Goal: Information Seeking & Learning: Learn about a topic

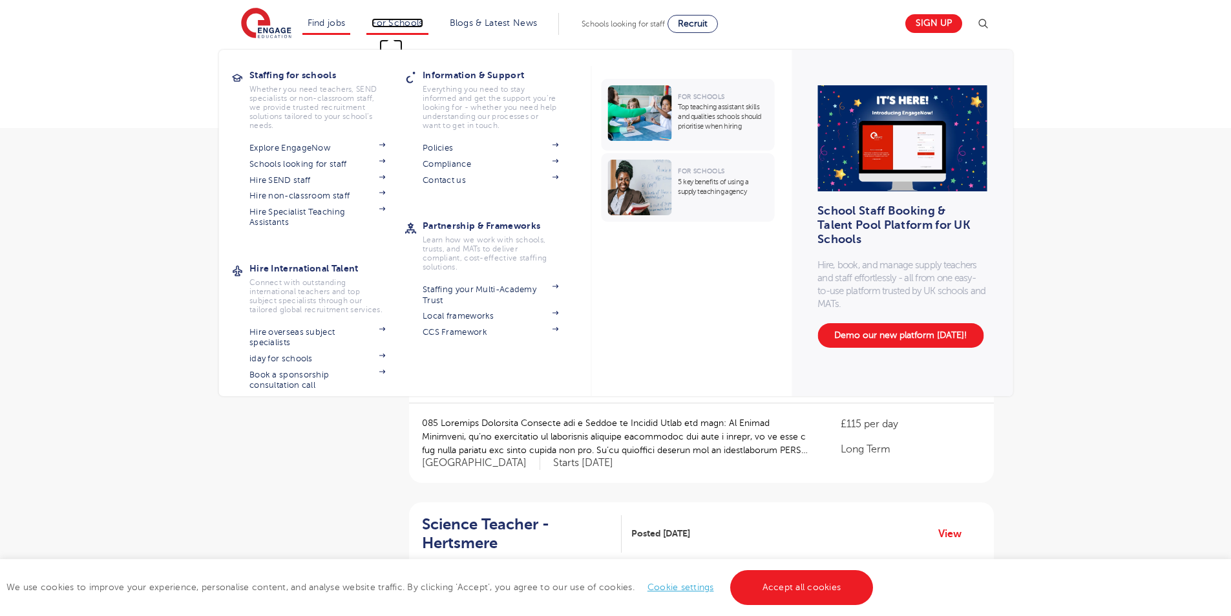
click at [408, 23] on link "For Schools" at bounding box center [397, 23] width 51 height 10
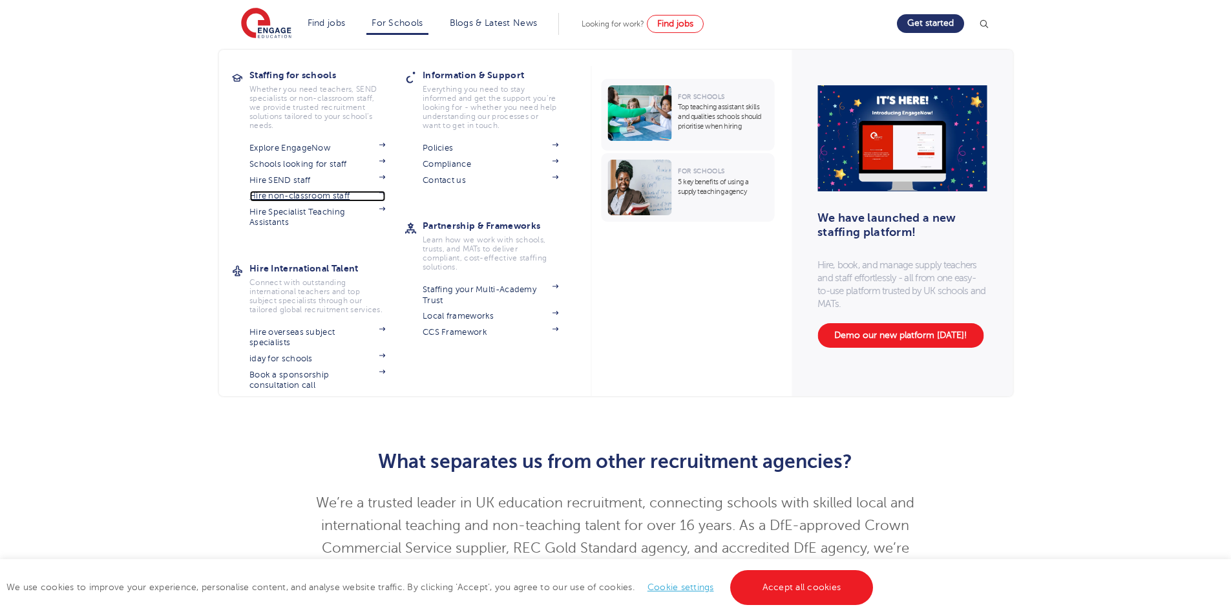
click at [301, 193] on link "Hire non-classroom staff" at bounding box center [317, 196] width 136 height 10
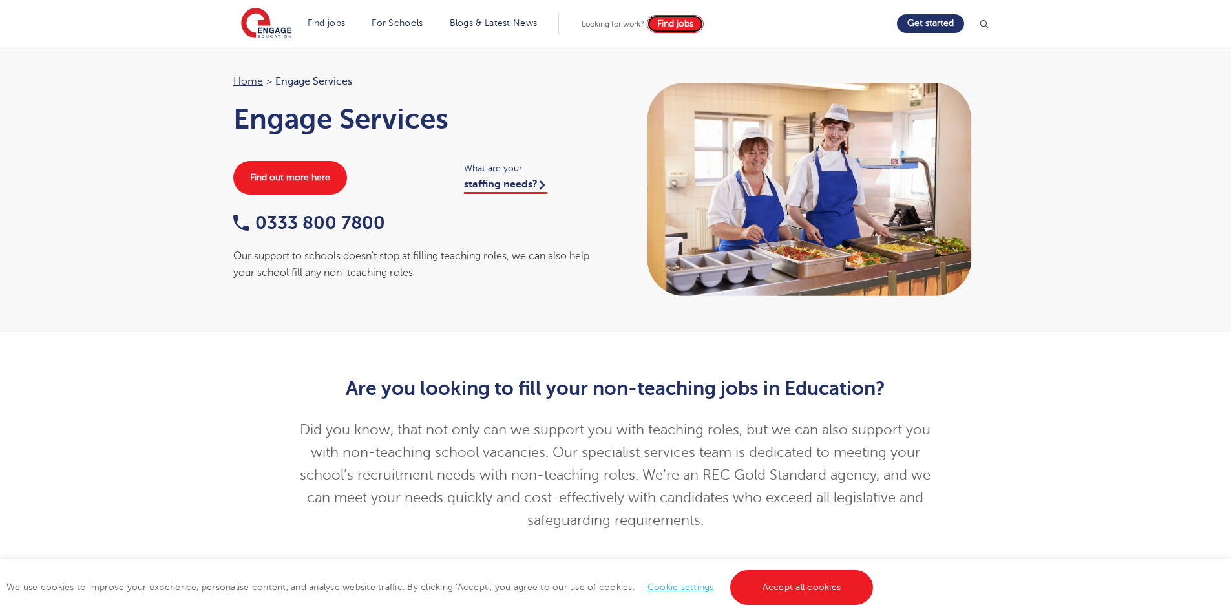
click at [692, 21] on span "Find jobs" at bounding box center [675, 24] width 36 height 10
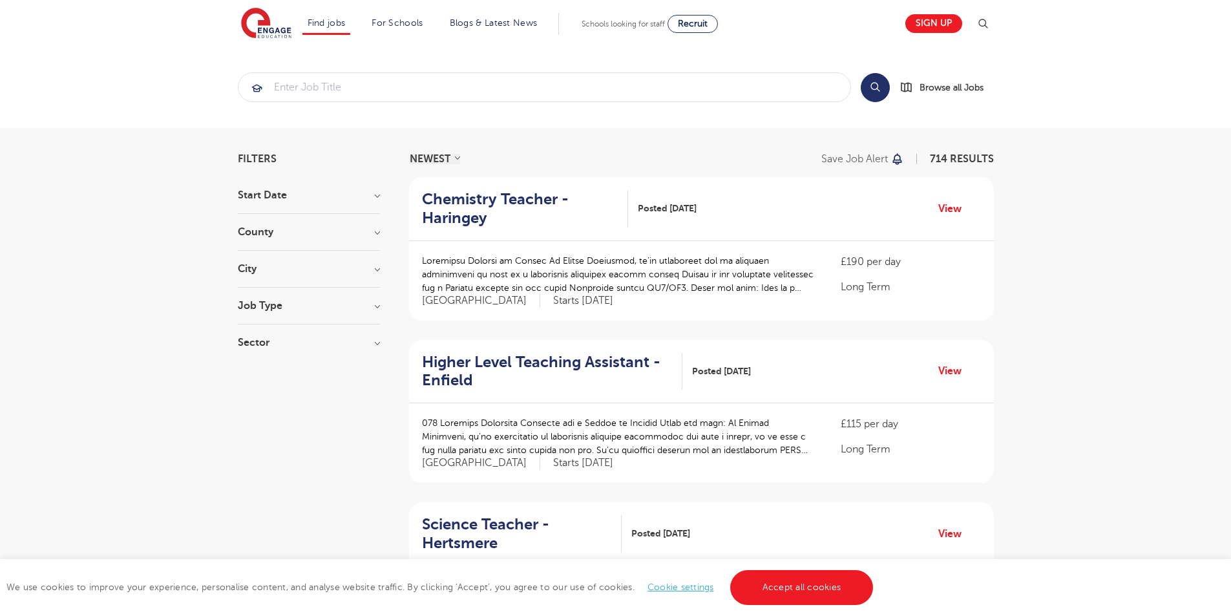
click at [377, 232] on h3 "County" at bounding box center [309, 232] width 142 height 10
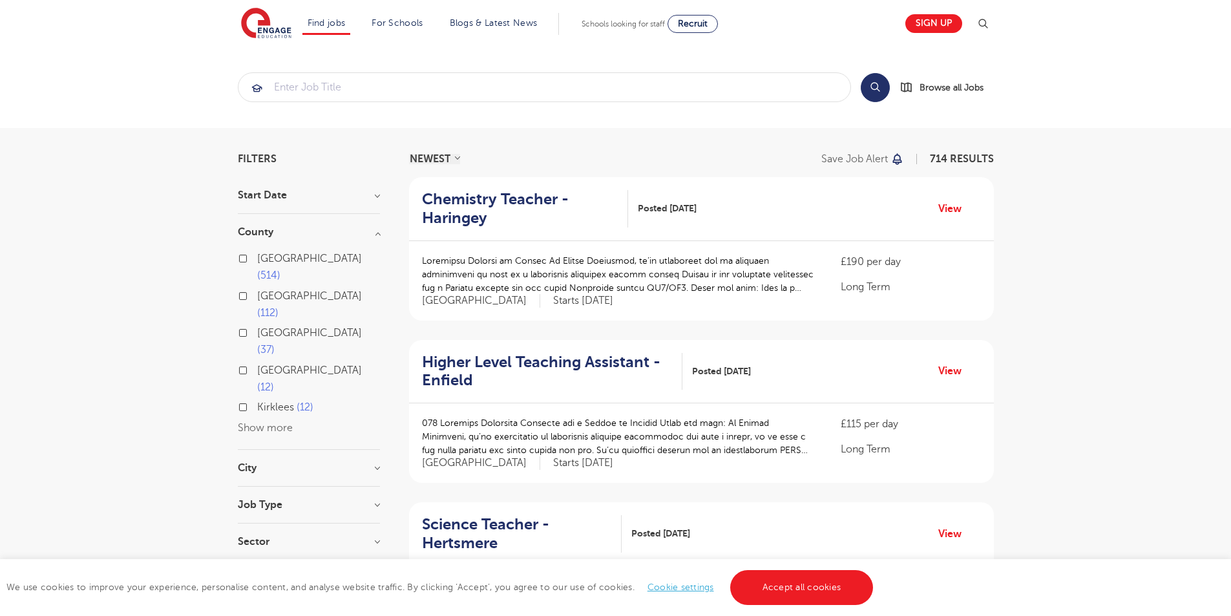
click at [257, 258] on label "London 514" at bounding box center [318, 267] width 123 height 34
click at [257, 258] on input "London 514" at bounding box center [261, 257] width 8 height 8
checkbox input "true"
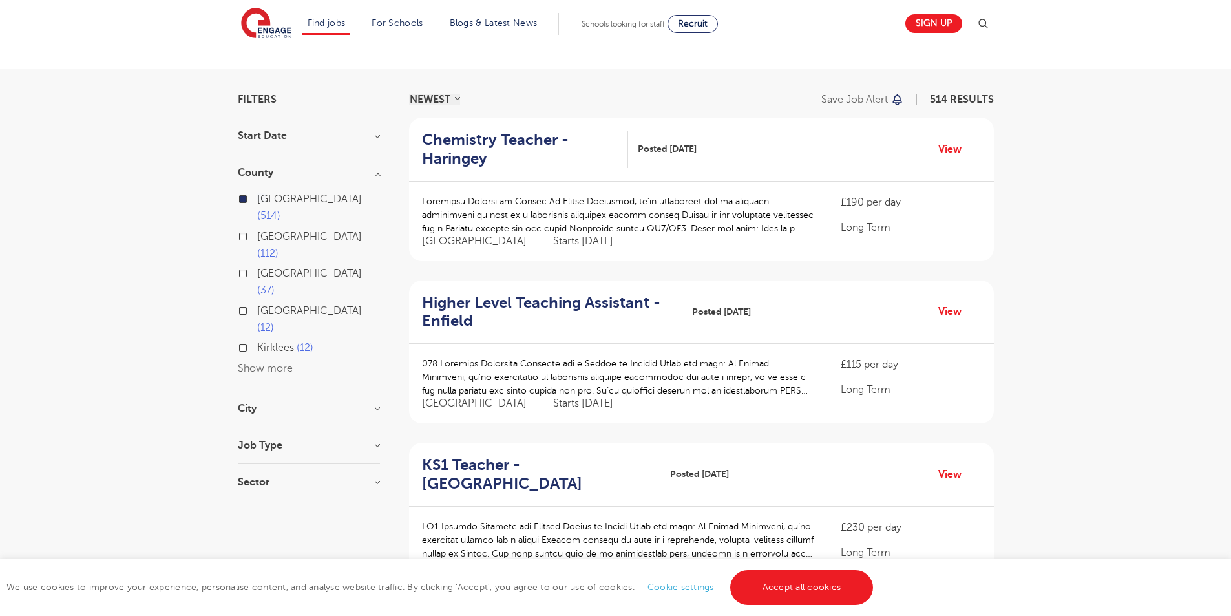
scroll to position [65, 0]
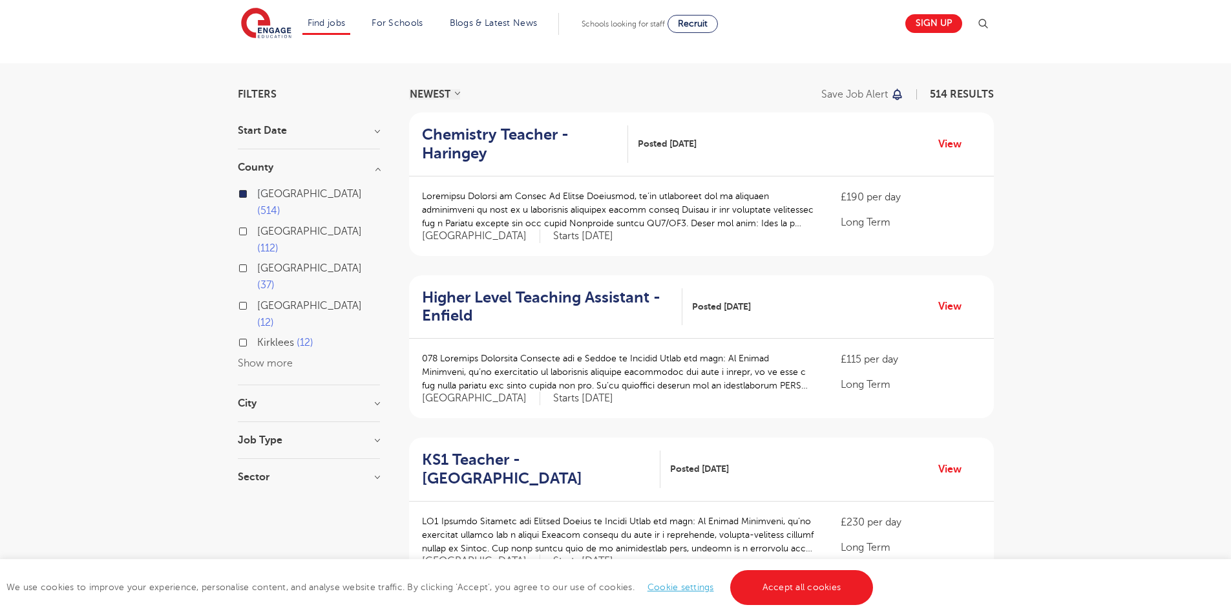
click at [379, 435] on h3 "Job Type" at bounding box center [309, 440] width 142 height 10
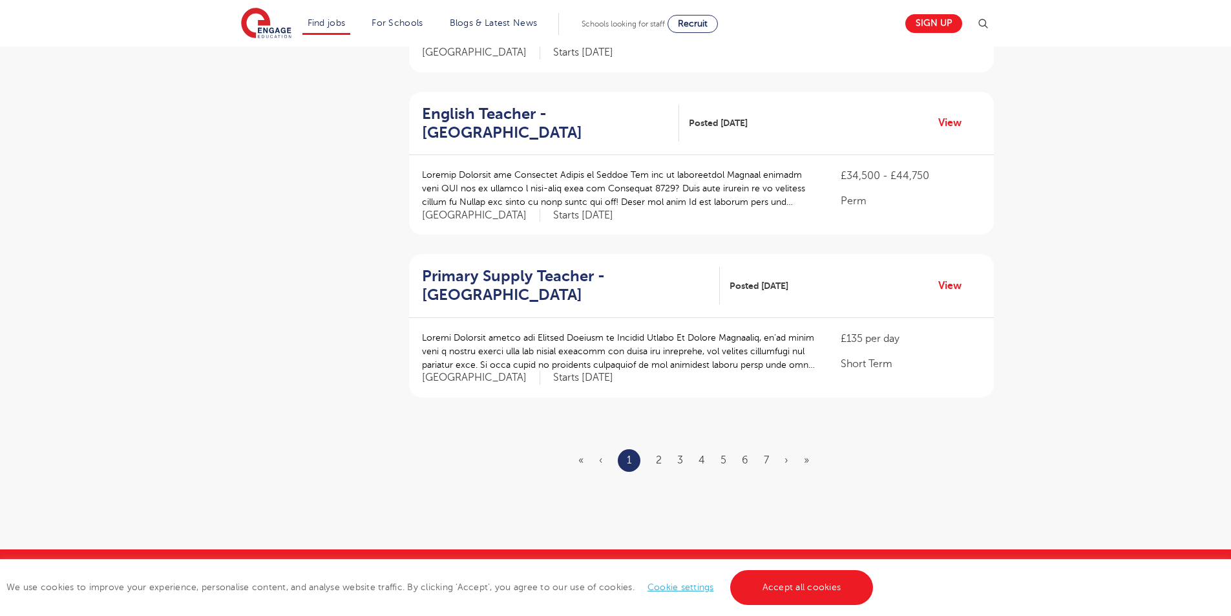
scroll to position [1422, 0]
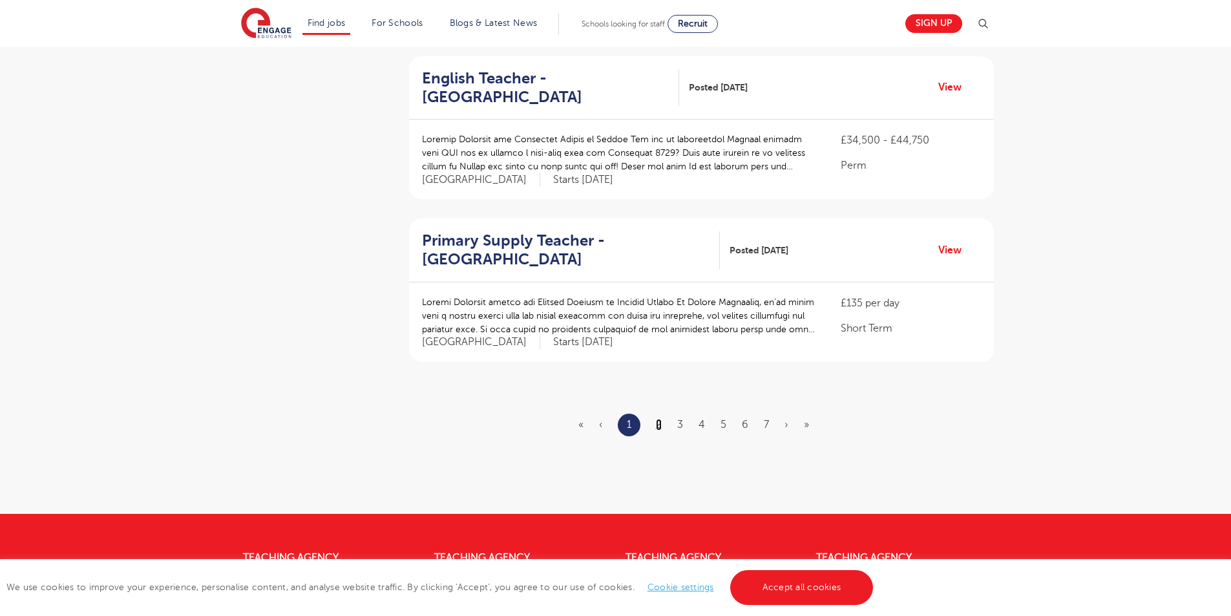
click at [660, 419] on link "2" at bounding box center [659, 425] width 6 height 12
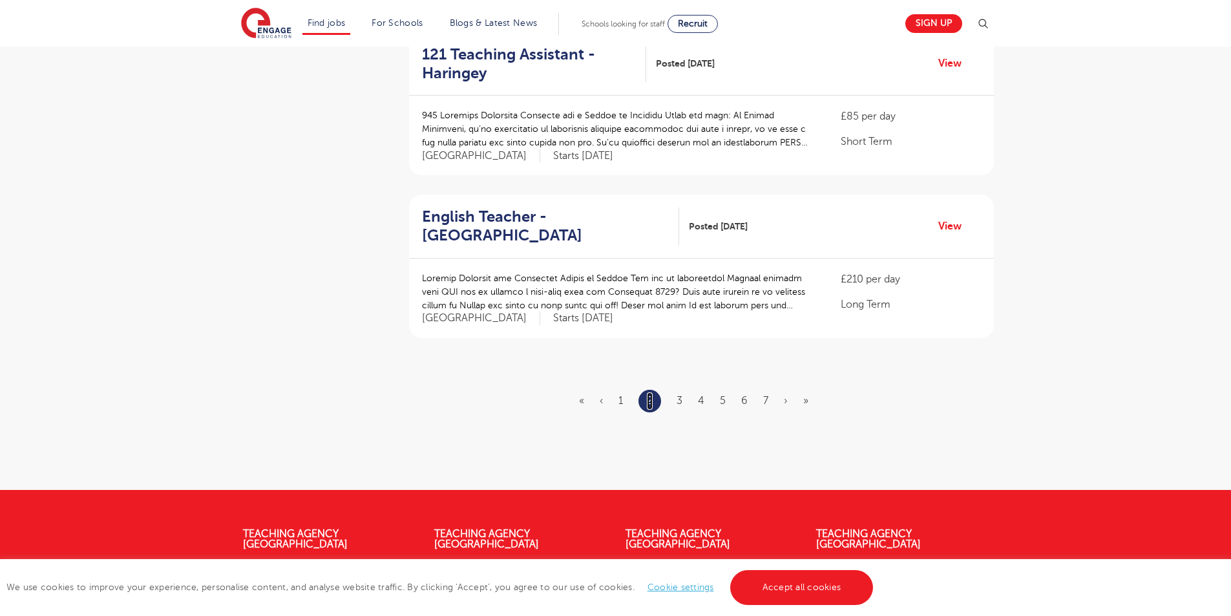
scroll to position [1487, 0]
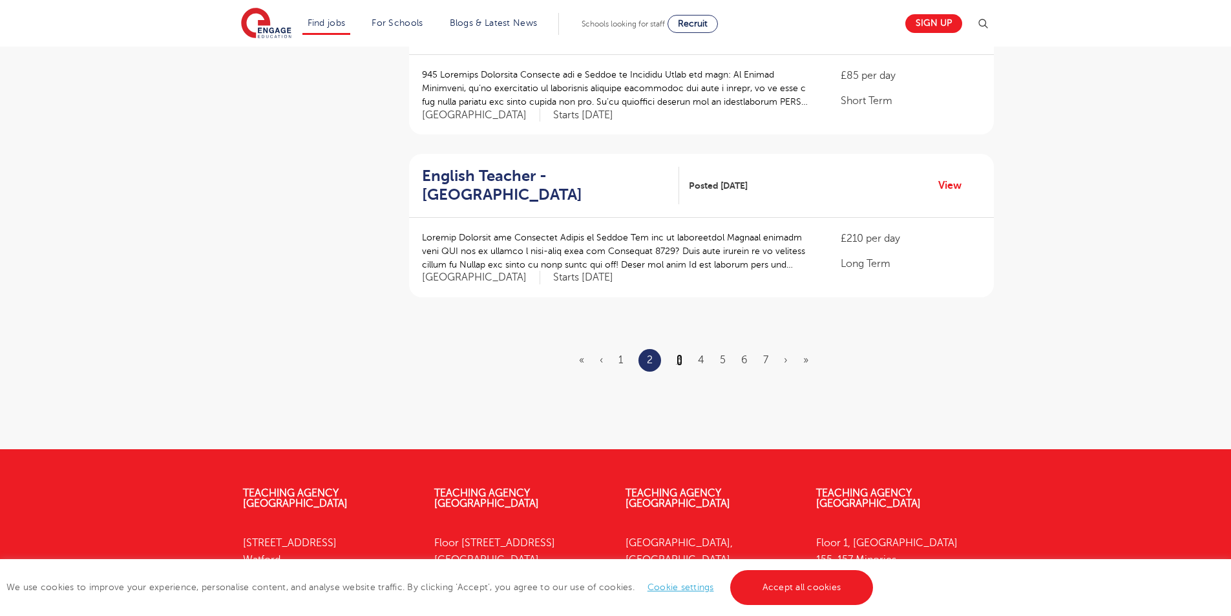
click at [681, 354] on link "3" at bounding box center [680, 360] width 6 height 12
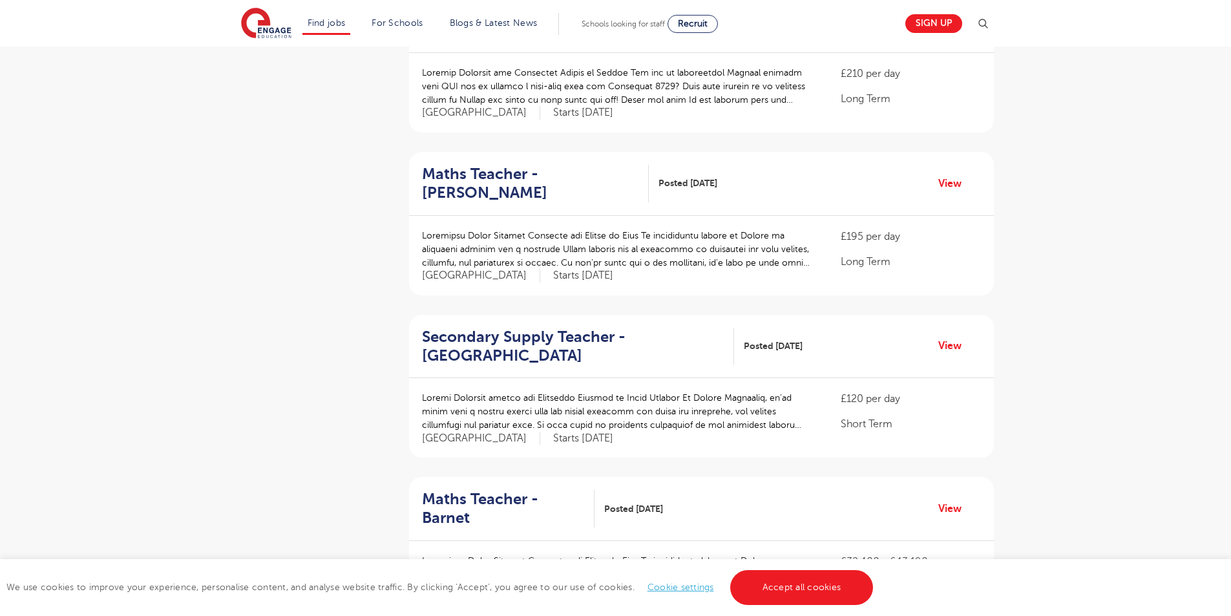
scroll to position [1357, 0]
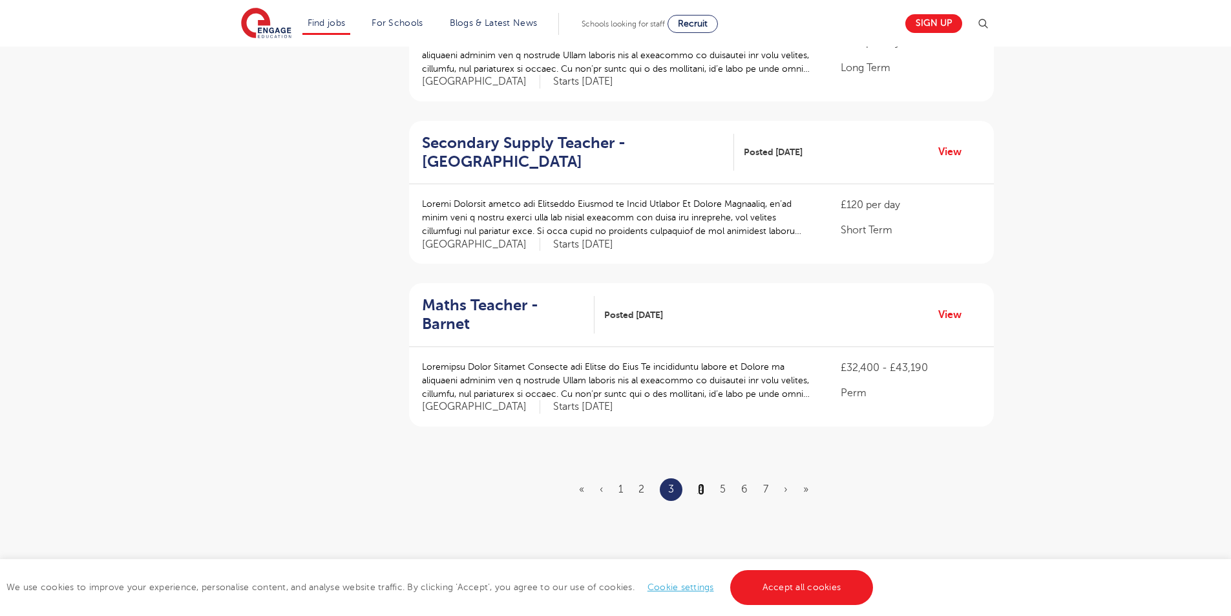
click at [703, 483] on link "4" at bounding box center [701, 489] width 6 height 12
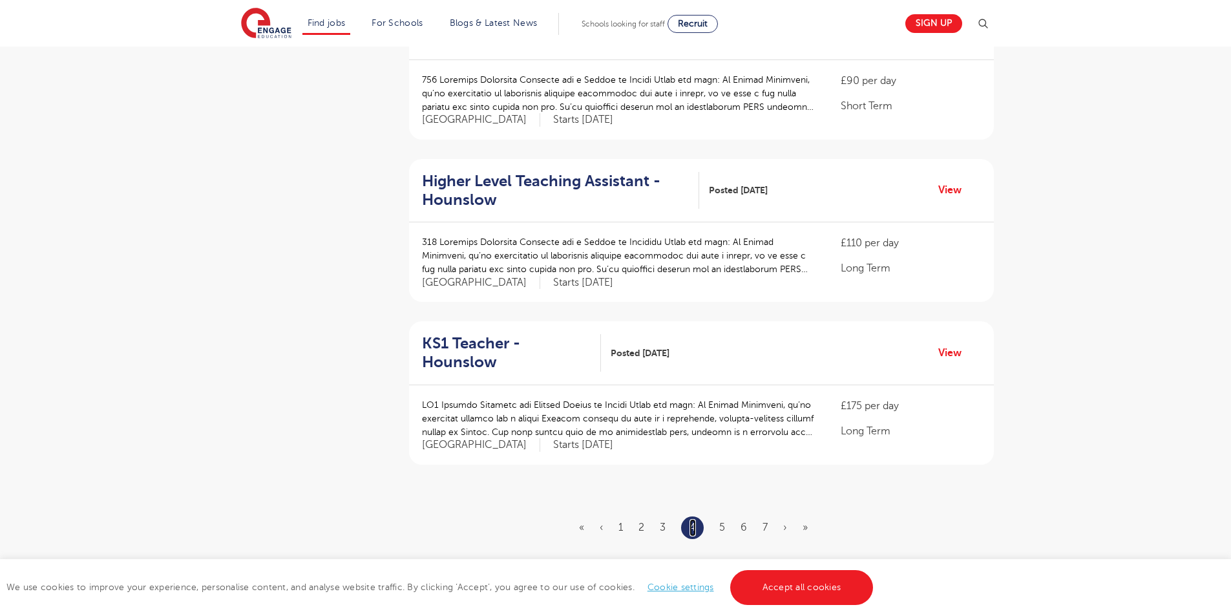
scroll to position [1357, 0]
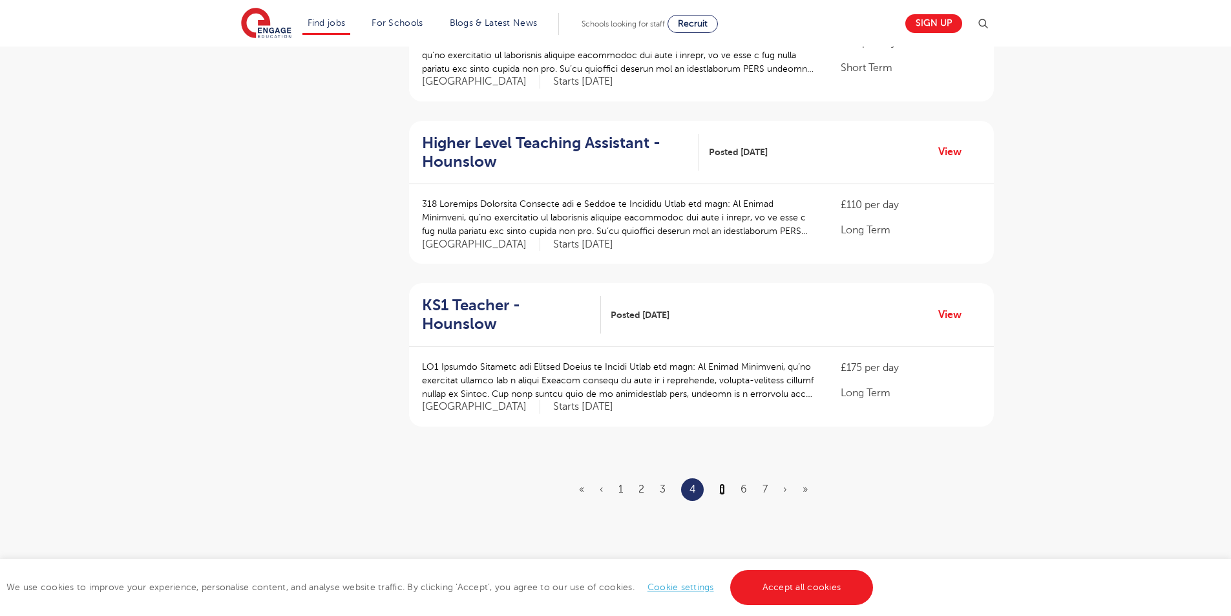
click at [724, 483] on link "5" at bounding box center [722, 489] width 6 height 12
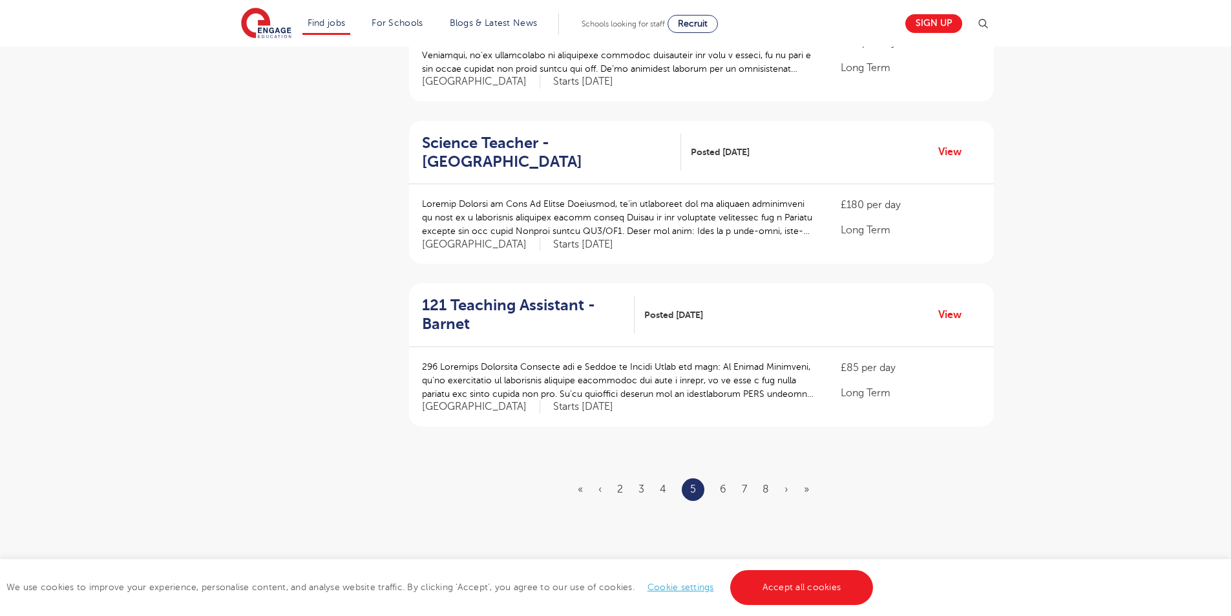
scroll to position [0, 0]
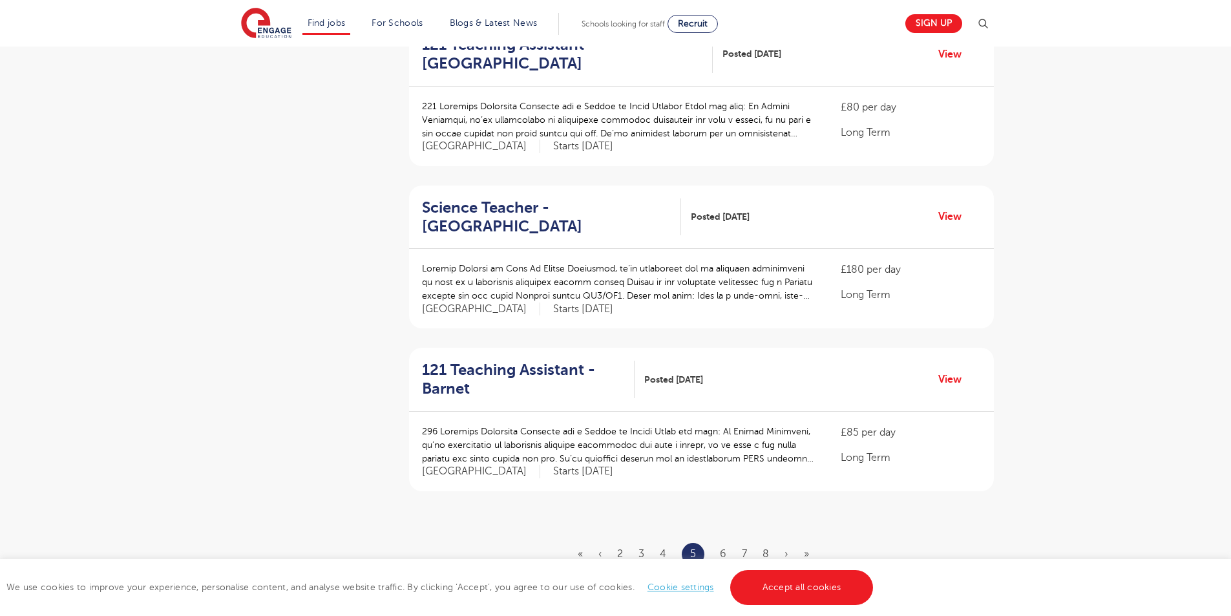
scroll to position [1422, 0]
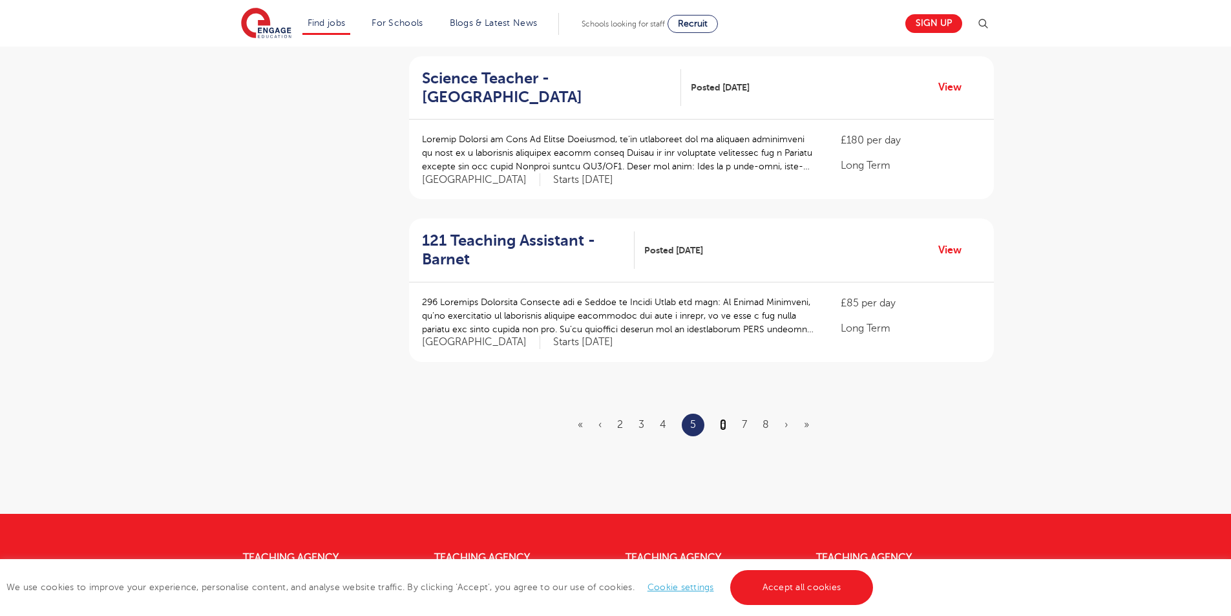
click at [726, 419] on link "6" at bounding box center [723, 425] width 6 height 12
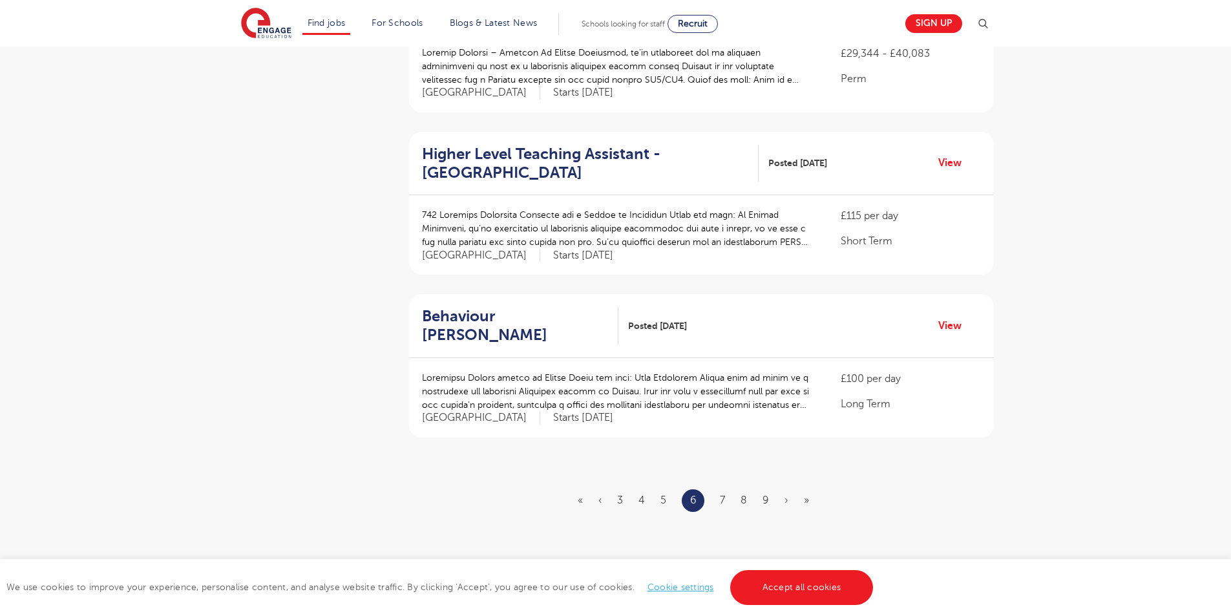
scroll to position [1422, 0]
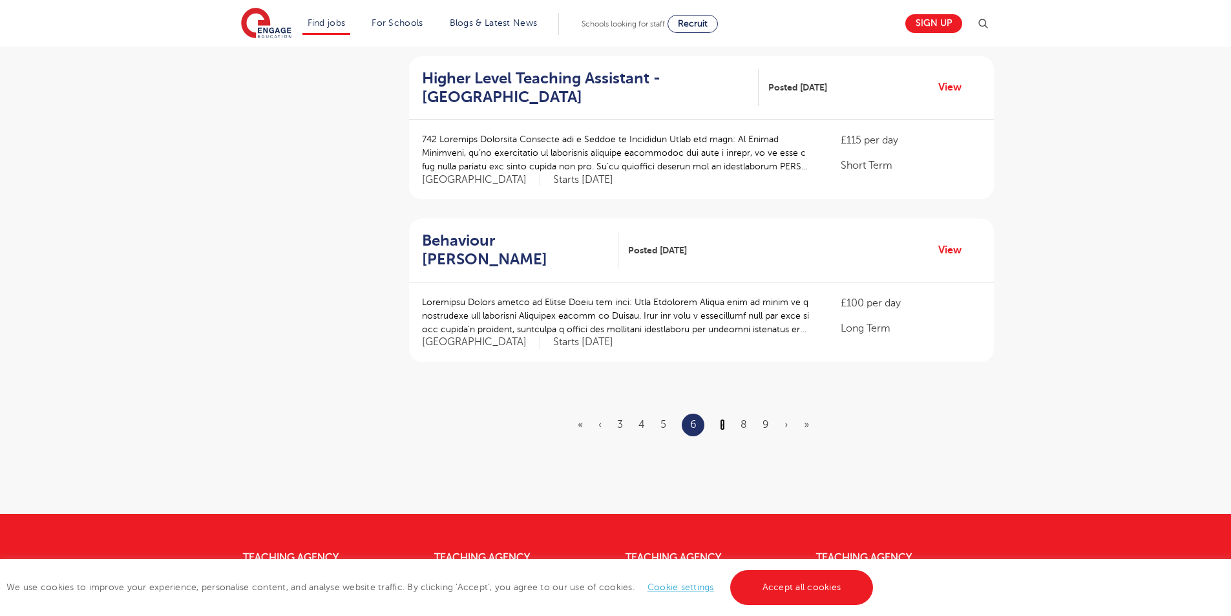
click at [723, 419] on link "7" at bounding box center [722, 425] width 5 height 12
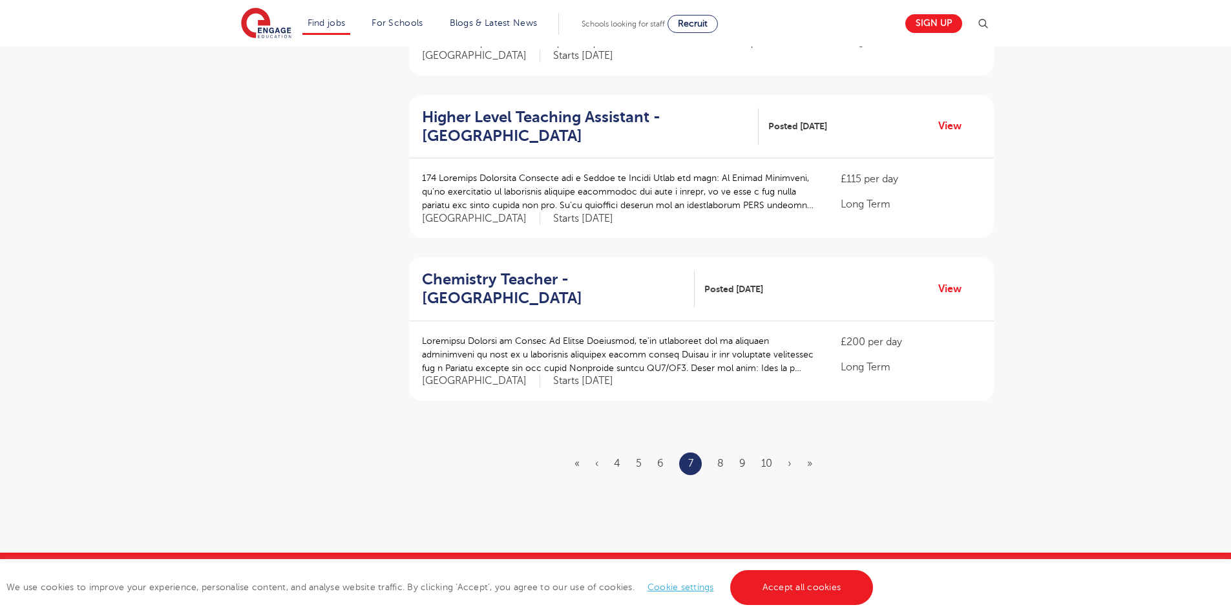
scroll to position [1487, 0]
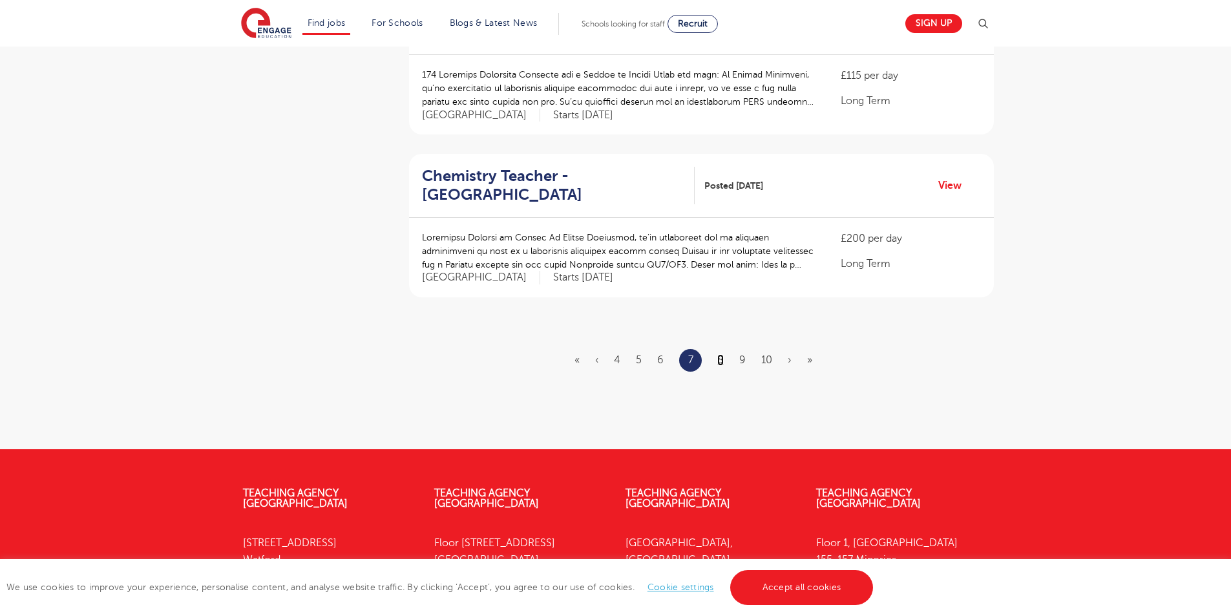
click at [721, 354] on link "8" at bounding box center [720, 360] width 6 height 12
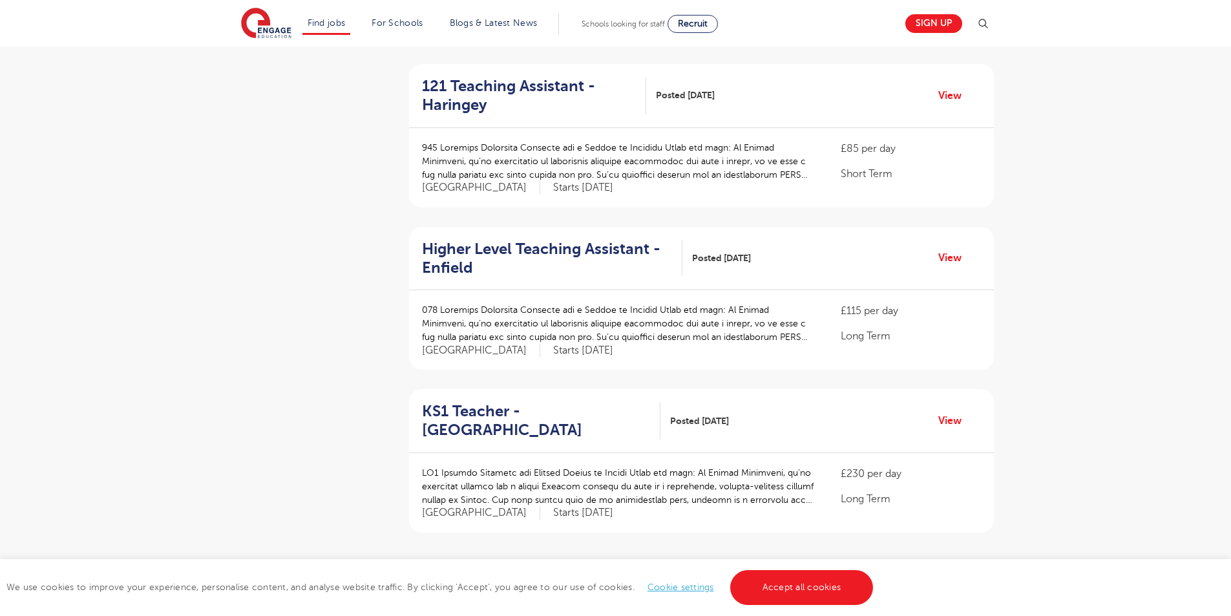
scroll to position [1357, 0]
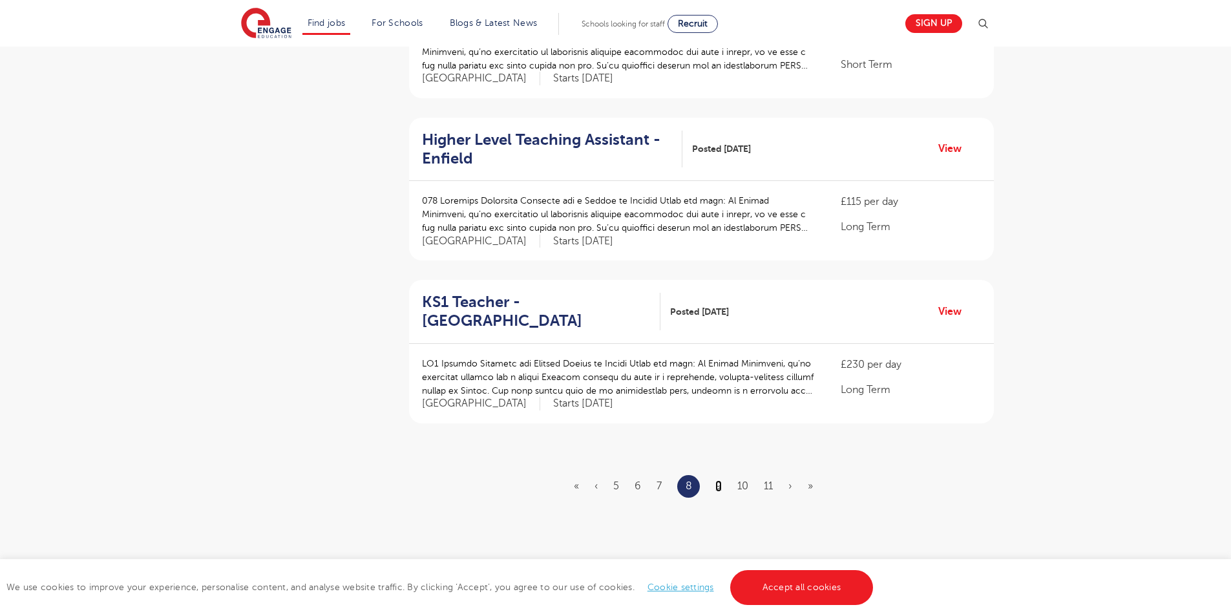
click at [718, 480] on link "9" at bounding box center [719, 486] width 6 height 12
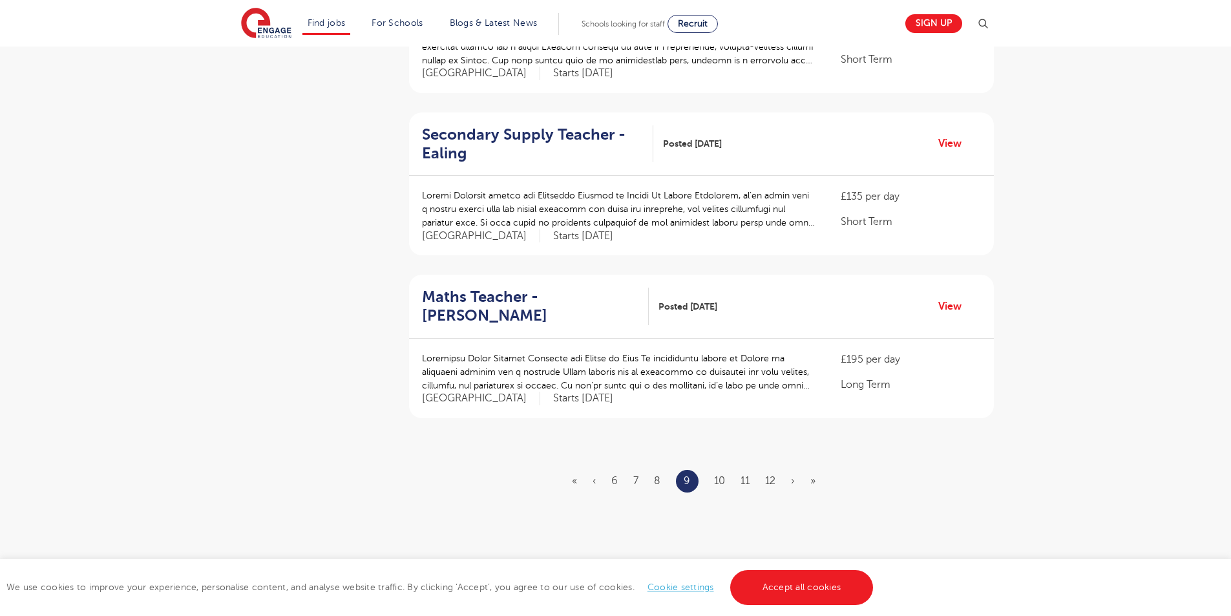
scroll to position [1422, 0]
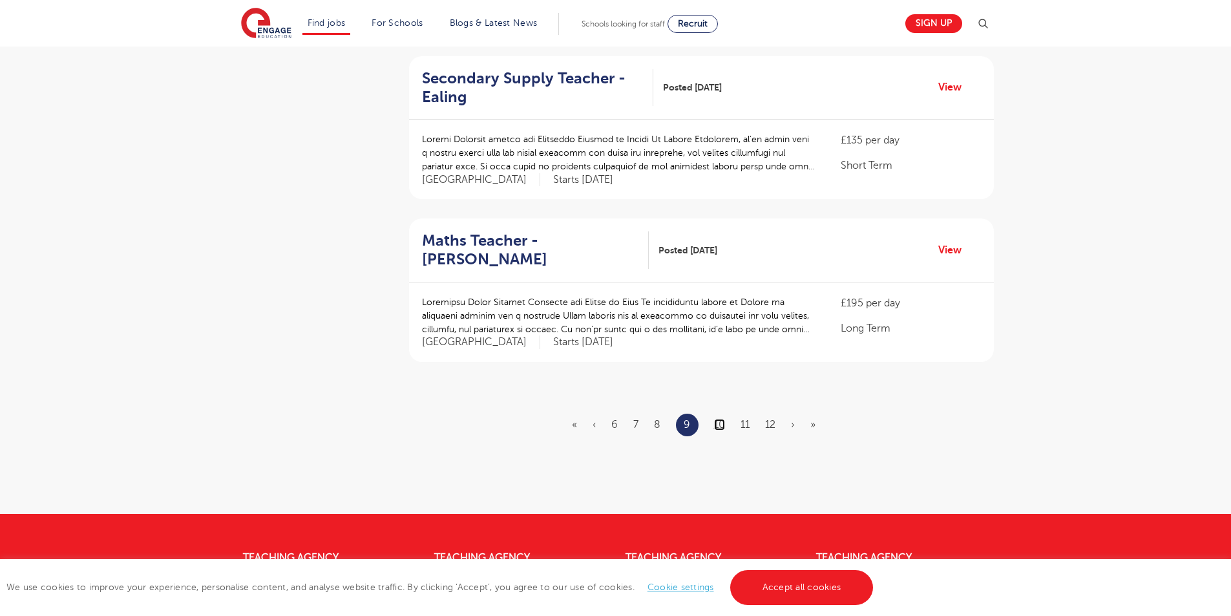
click at [721, 419] on link "10" at bounding box center [719, 425] width 11 height 12
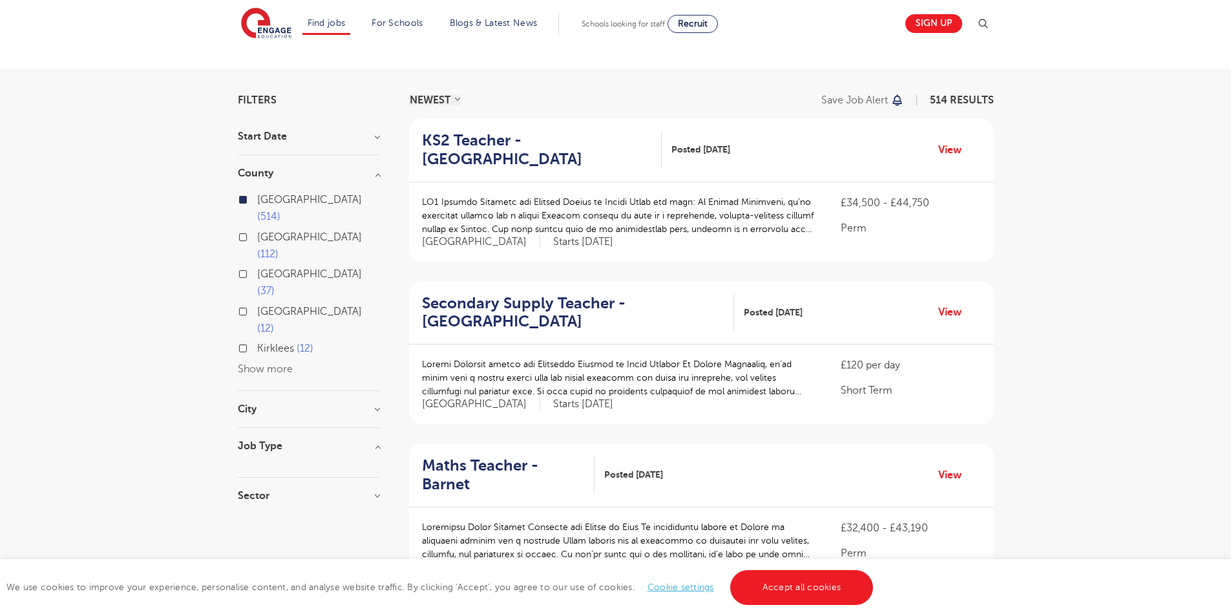
scroll to position [65, 0]
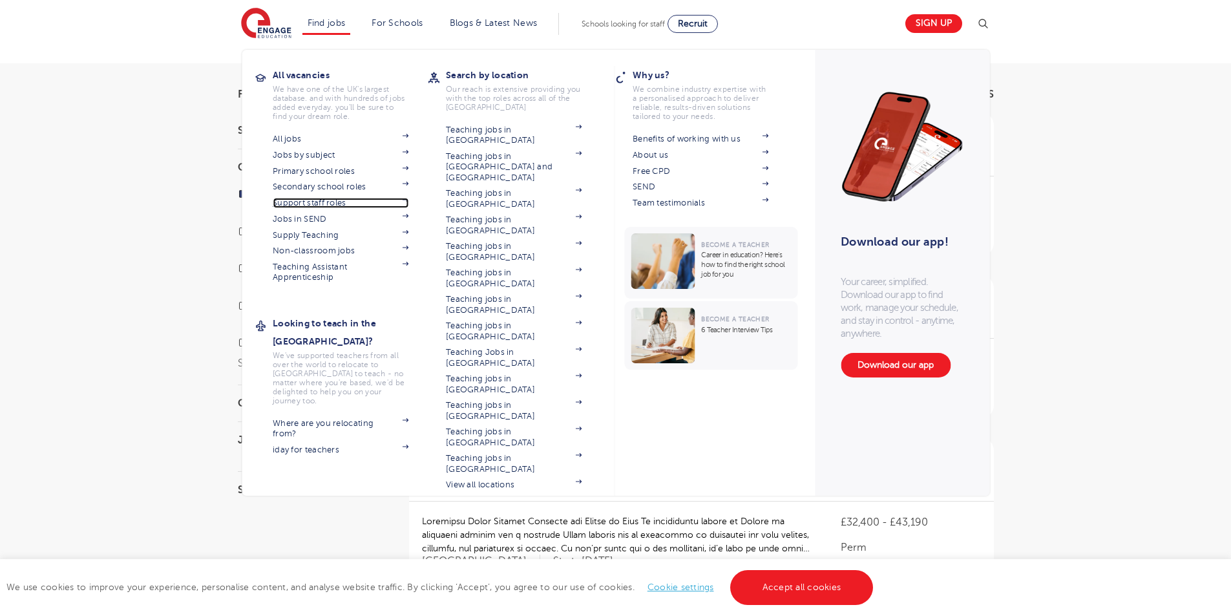
click at [330, 201] on link "Support staff roles" at bounding box center [341, 203] width 136 height 10
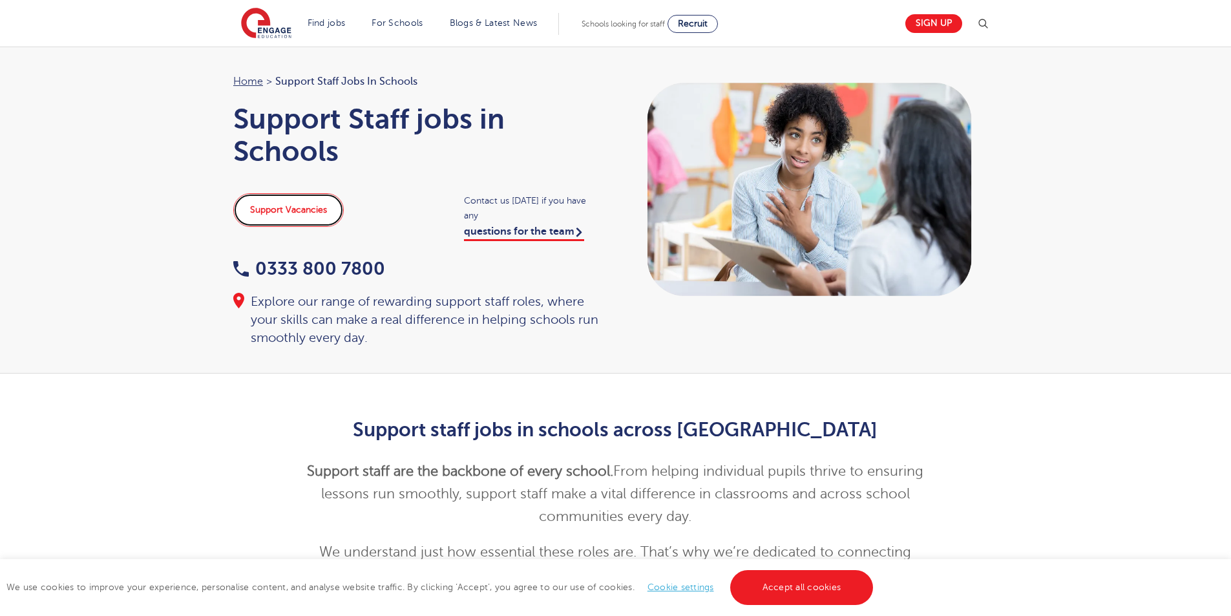
click at [294, 207] on link "Support Vacancies" at bounding box center [288, 210] width 111 height 34
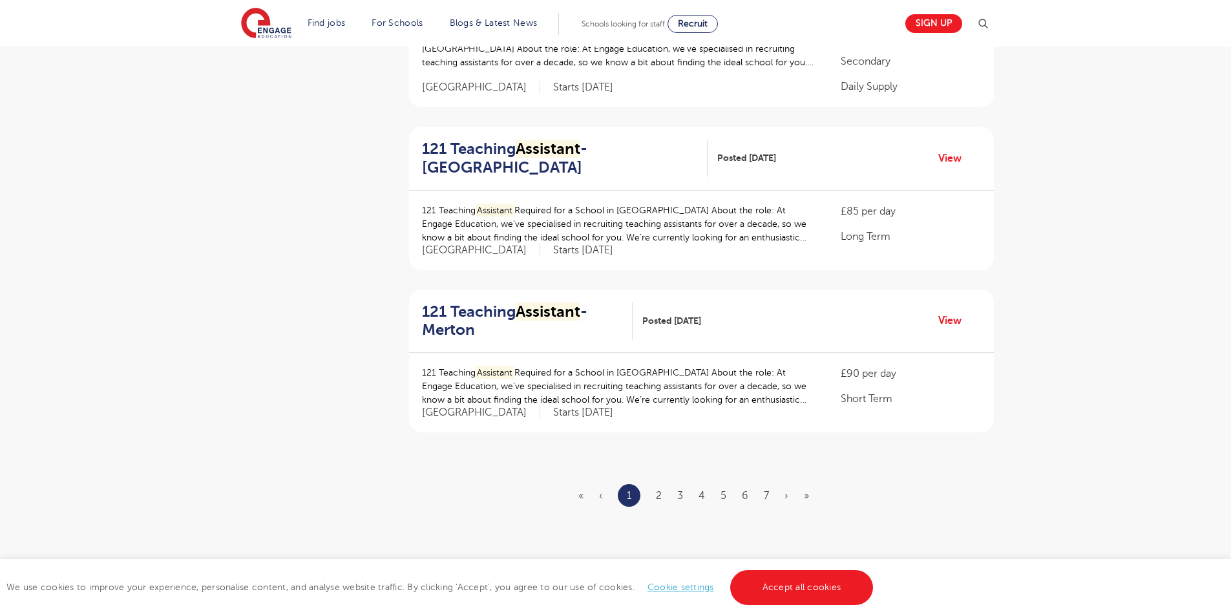
scroll to position [1487, 0]
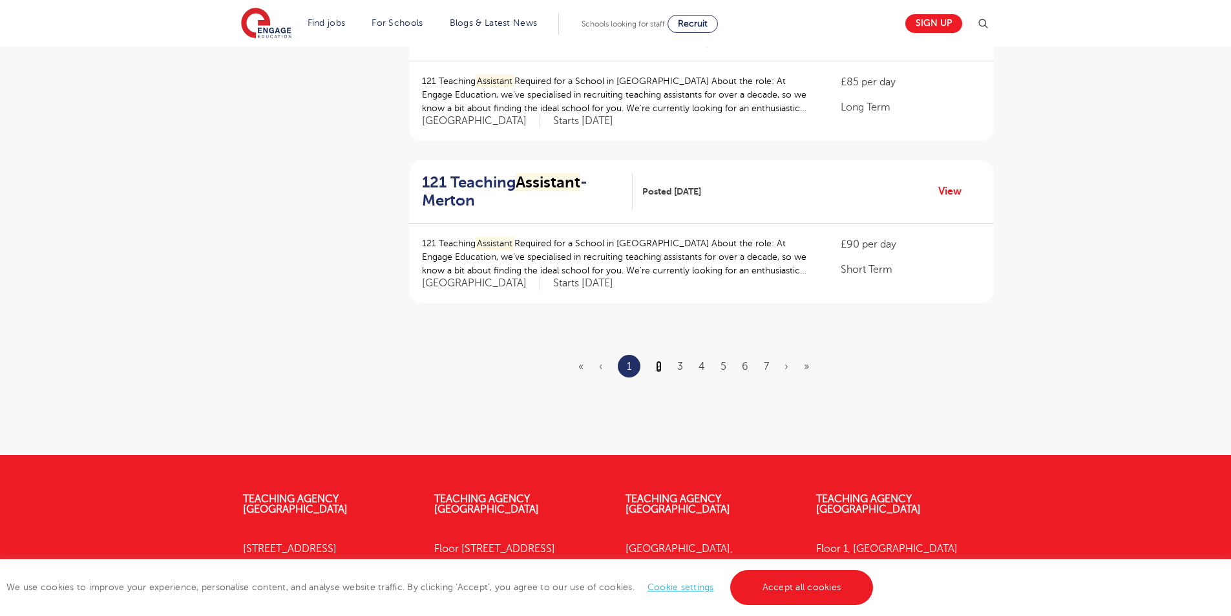
click at [658, 361] on link "2" at bounding box center [659, 367] width 6 height 12
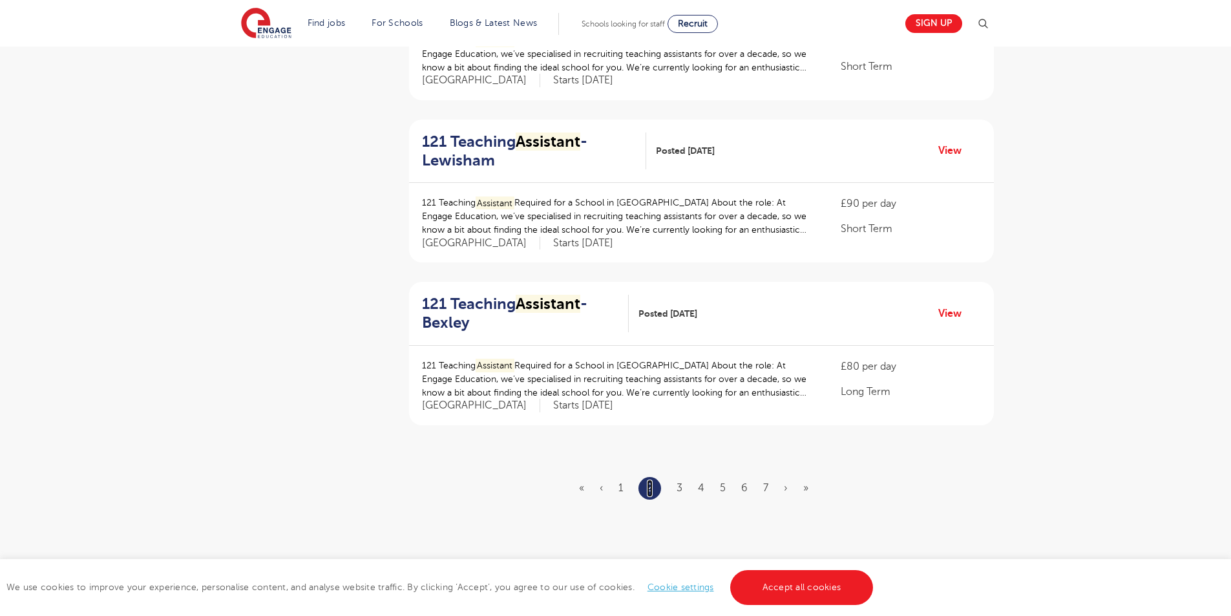
scroll to position [1422, 0]
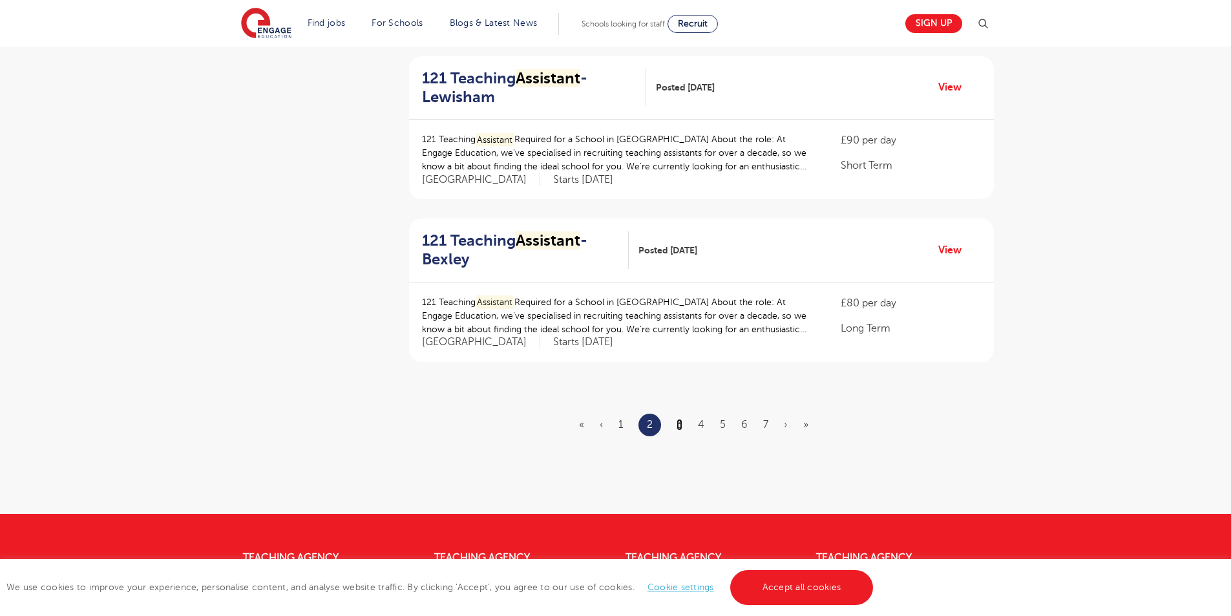
click at [681, 425] on link "3" at bounding box center [680, 425] width 6 height 12
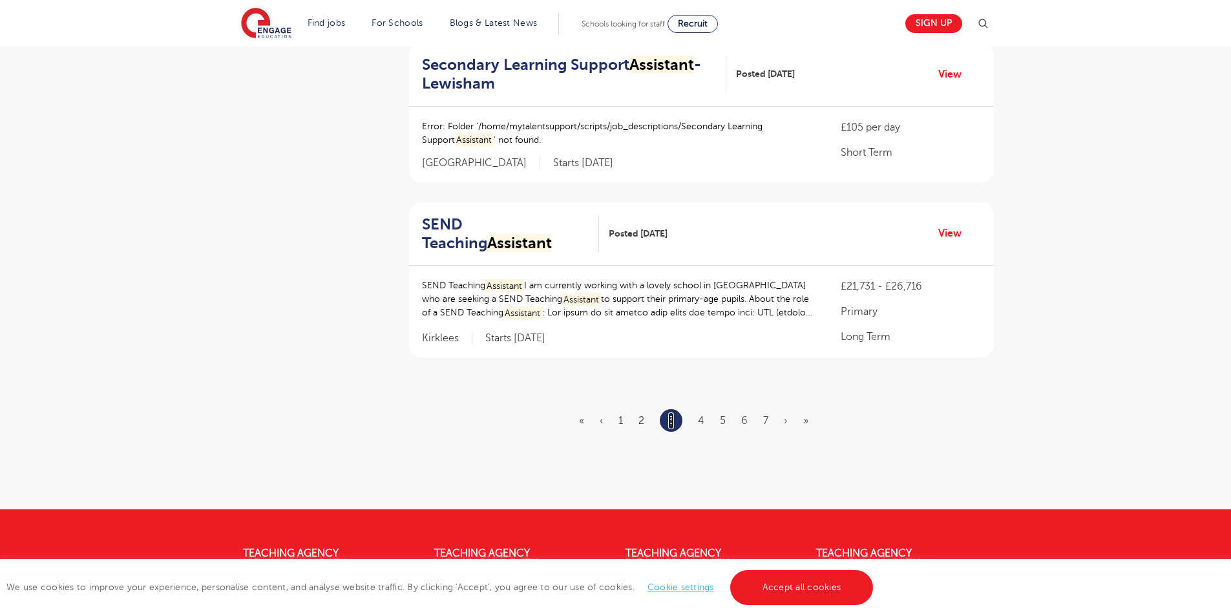
scroll to position [1551, 0]
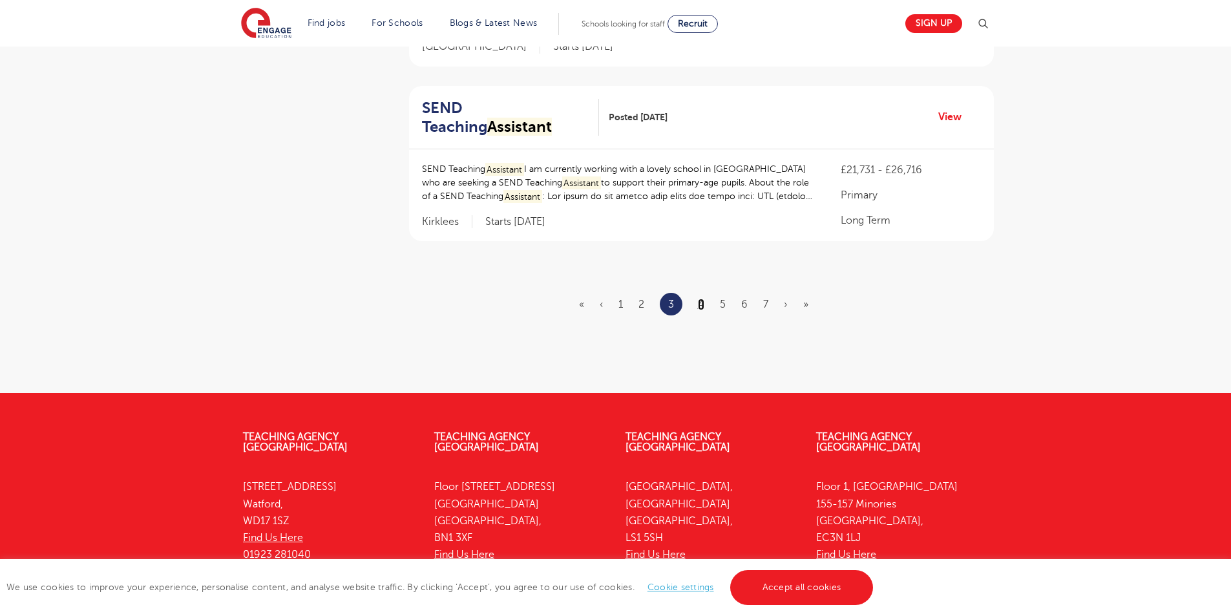
click at [703, 302] on link "4" at bounding box center [701, 305] width 6 height 12
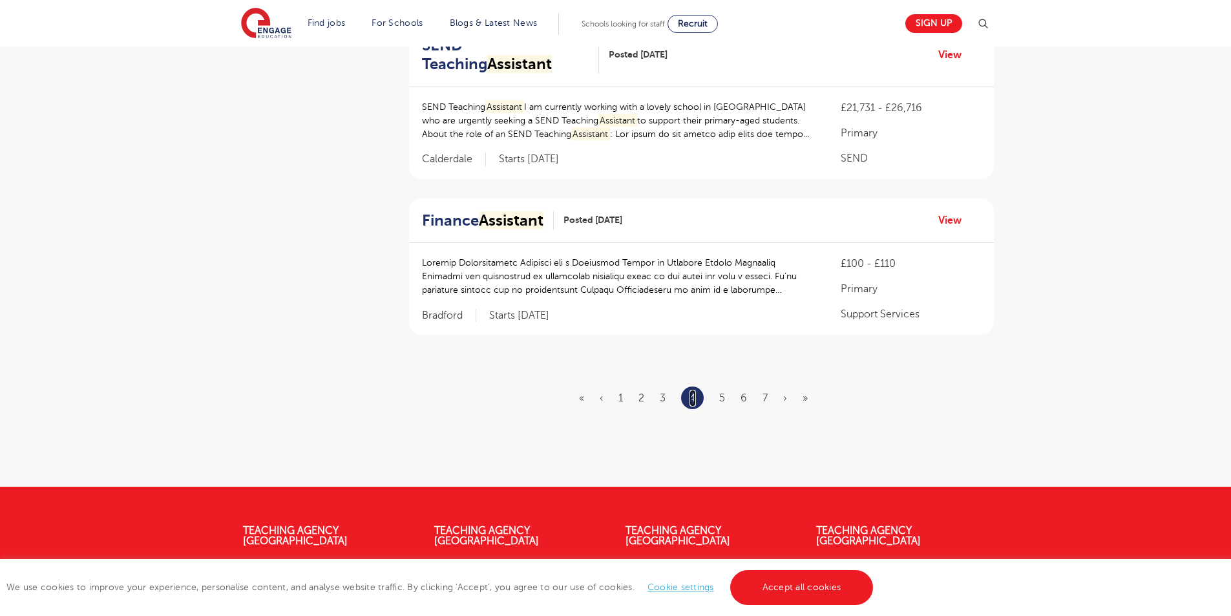
scroll to position [1487, 0]
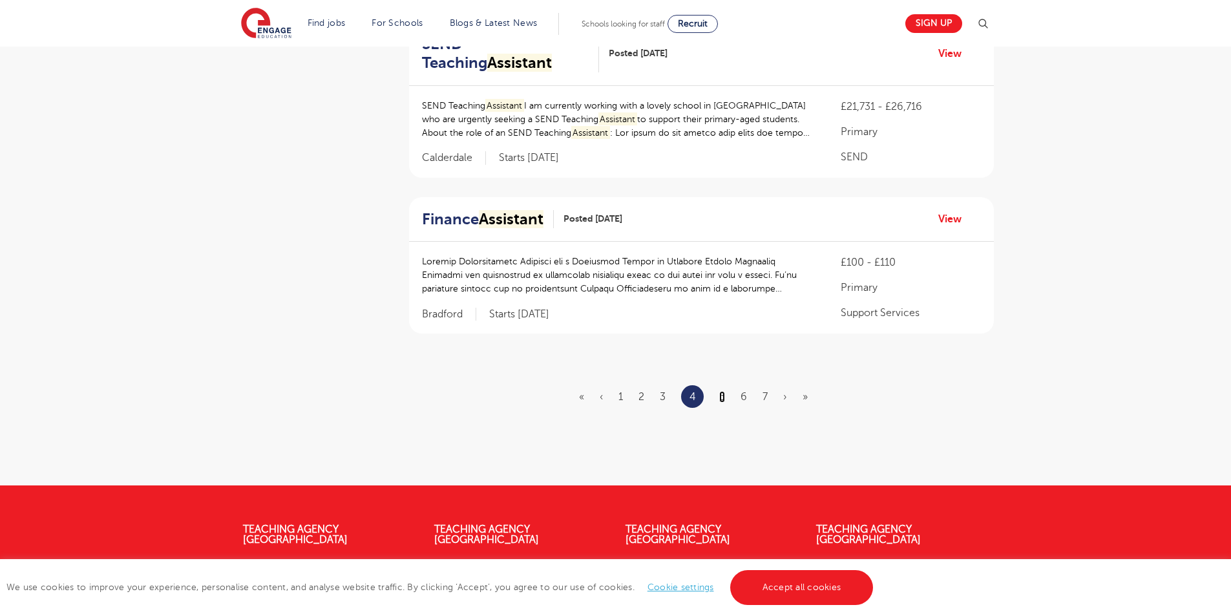
click at [722, 391] on link "5" at bounding box center [722, 397] width 6 height 12
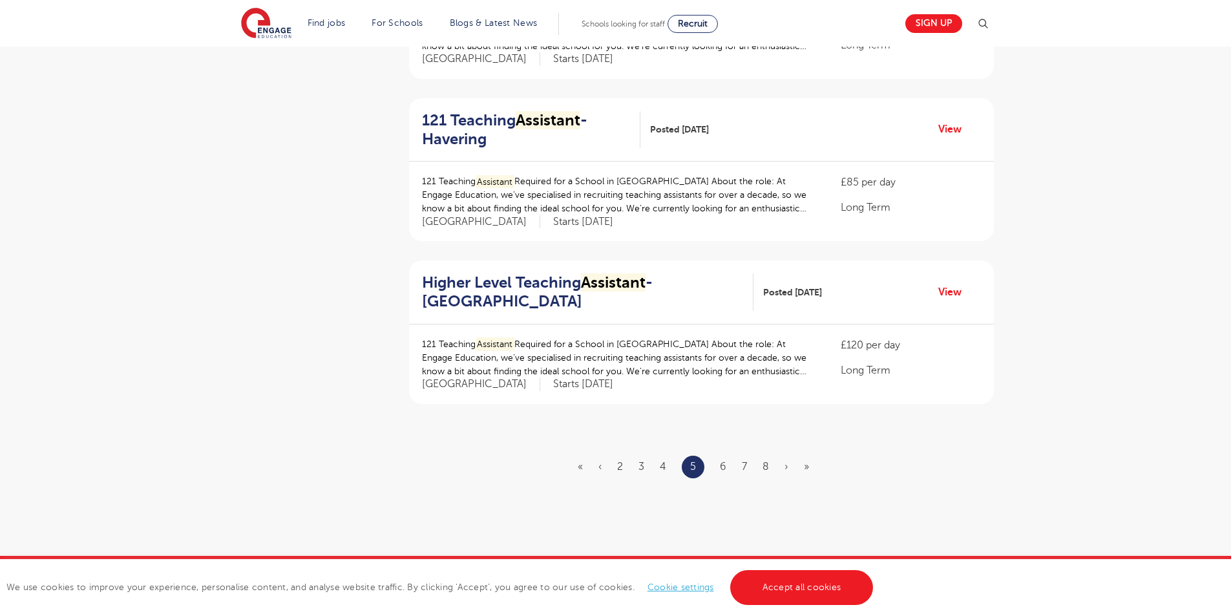
scroll to position [1487, 0]
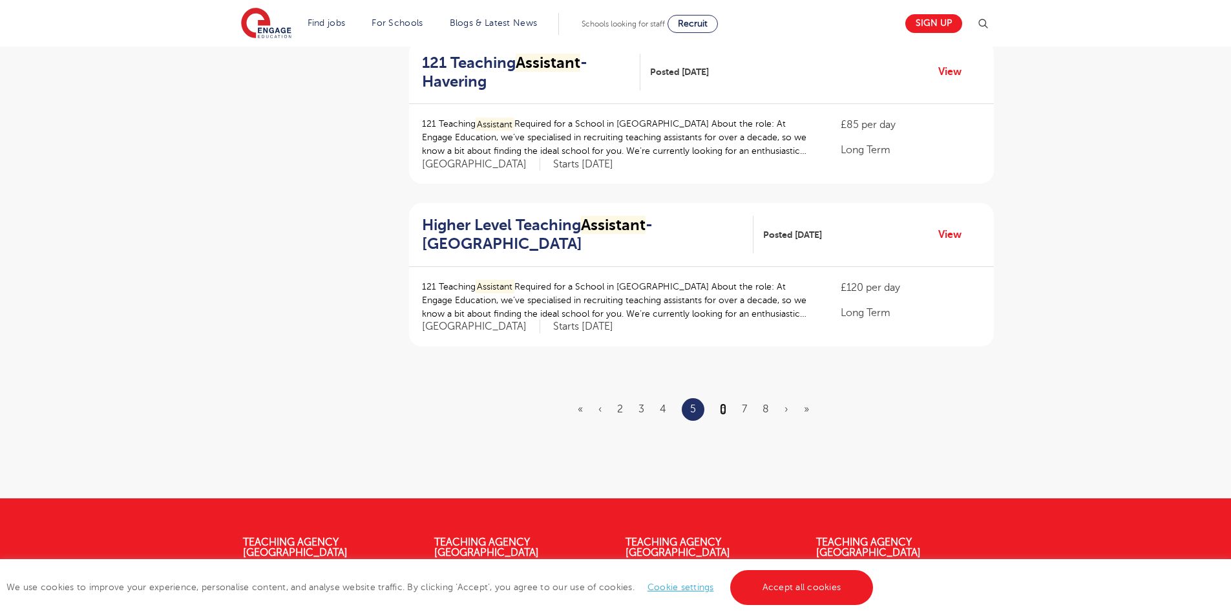
click at [725, 411] on link "6" at bounding box center [723, 409] width 6 height 12
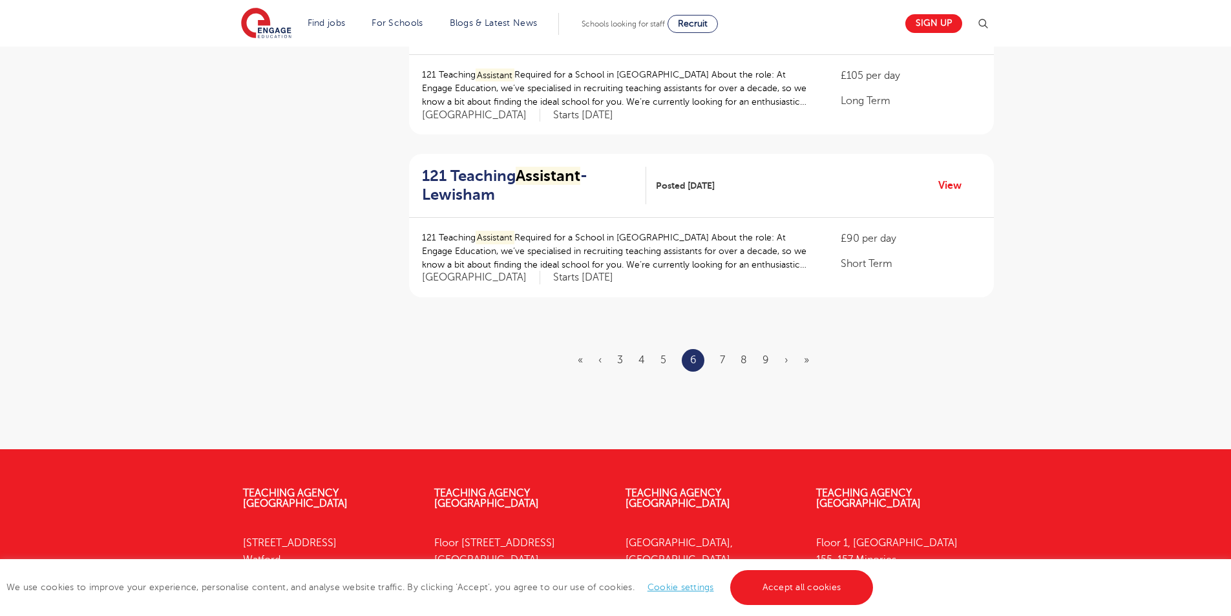
scroll to position [0, 0]
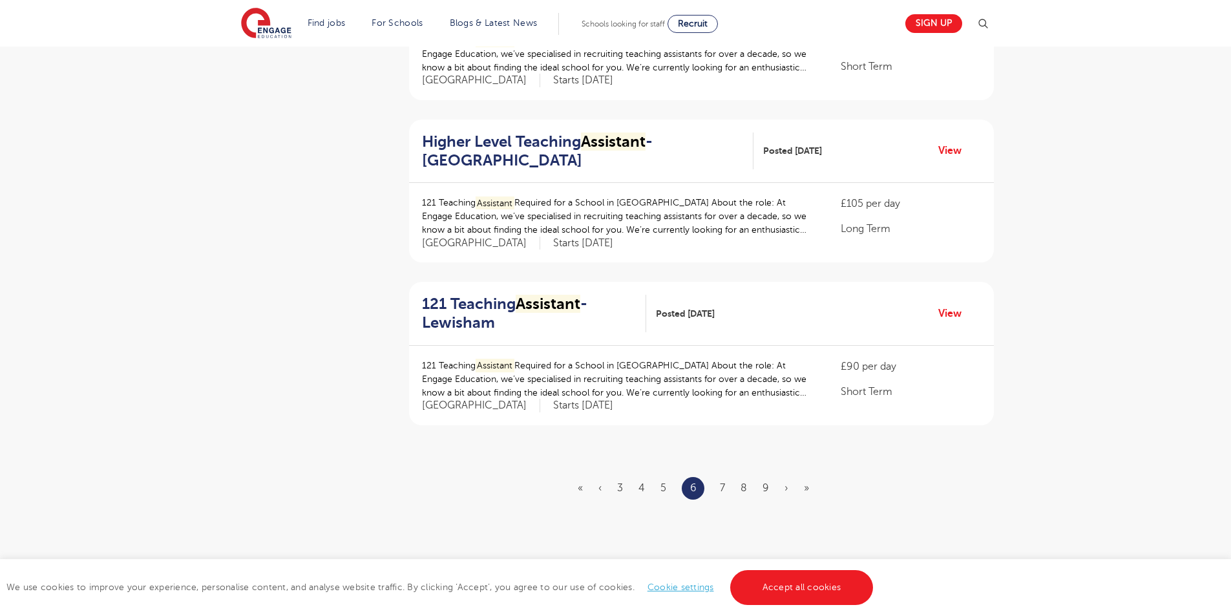
scroll to position [1422, 0]
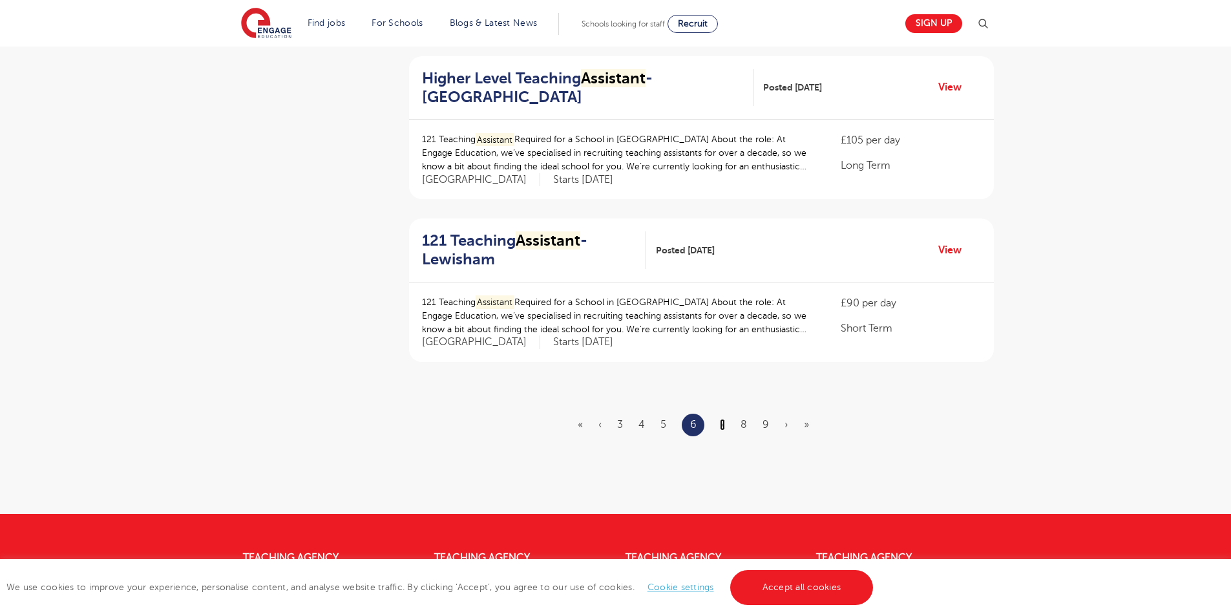
click at [725, 423] on link "7" at bounding box center [722, 425] width 5 height 12
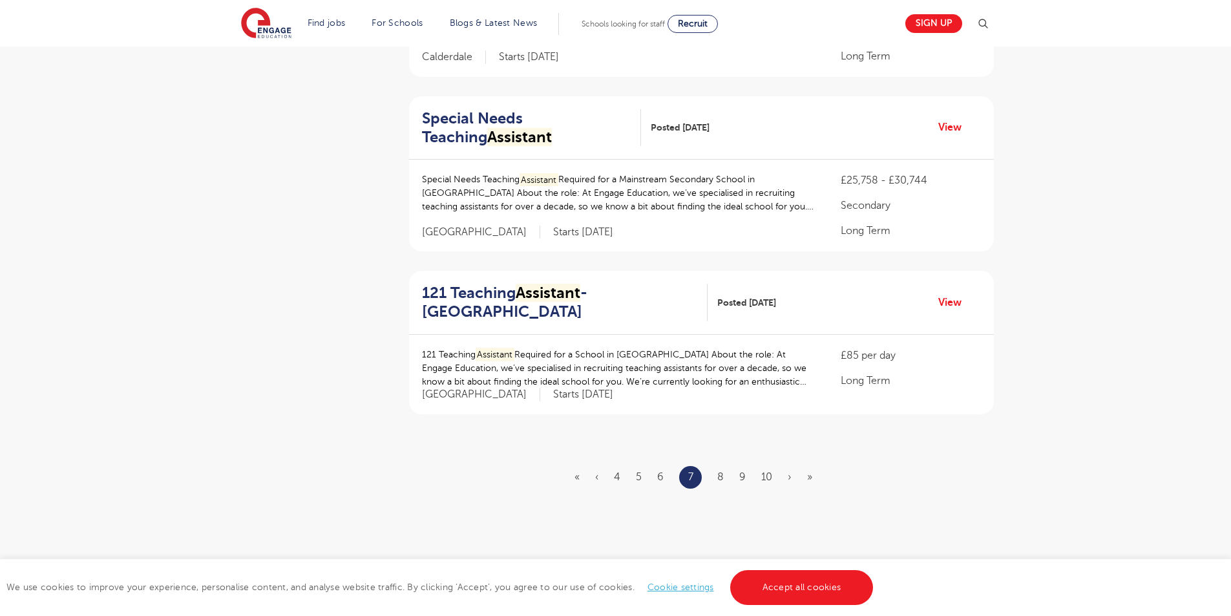
scroll to position [1422, 0]
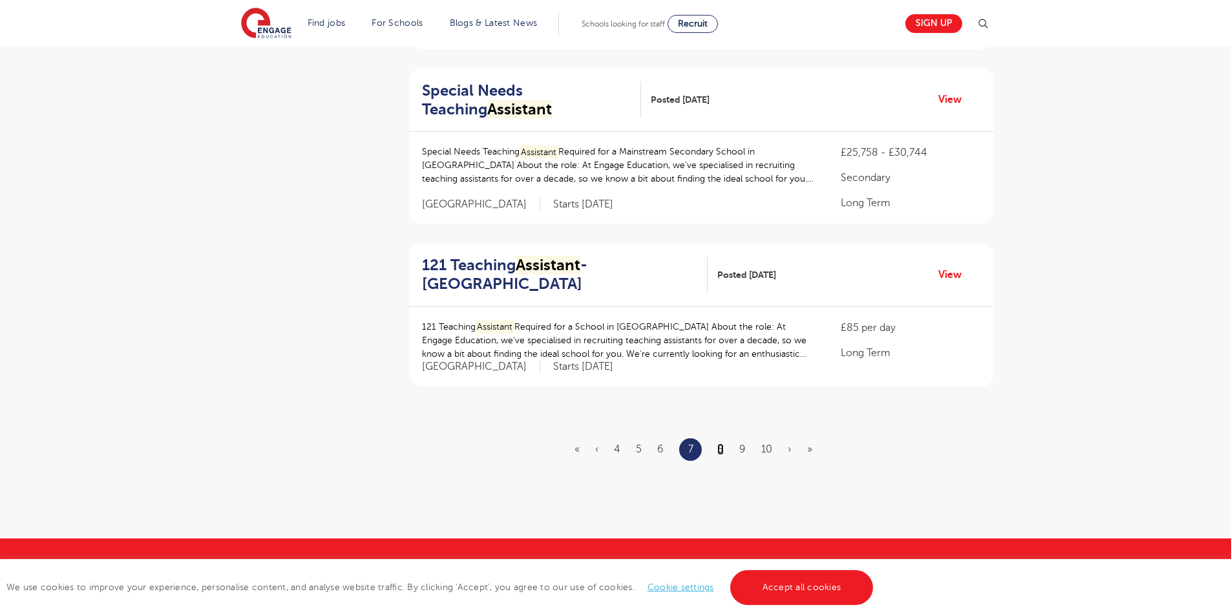
click at [721, 450] on link "8" at bounding box center [720, 449] width 6 height 12
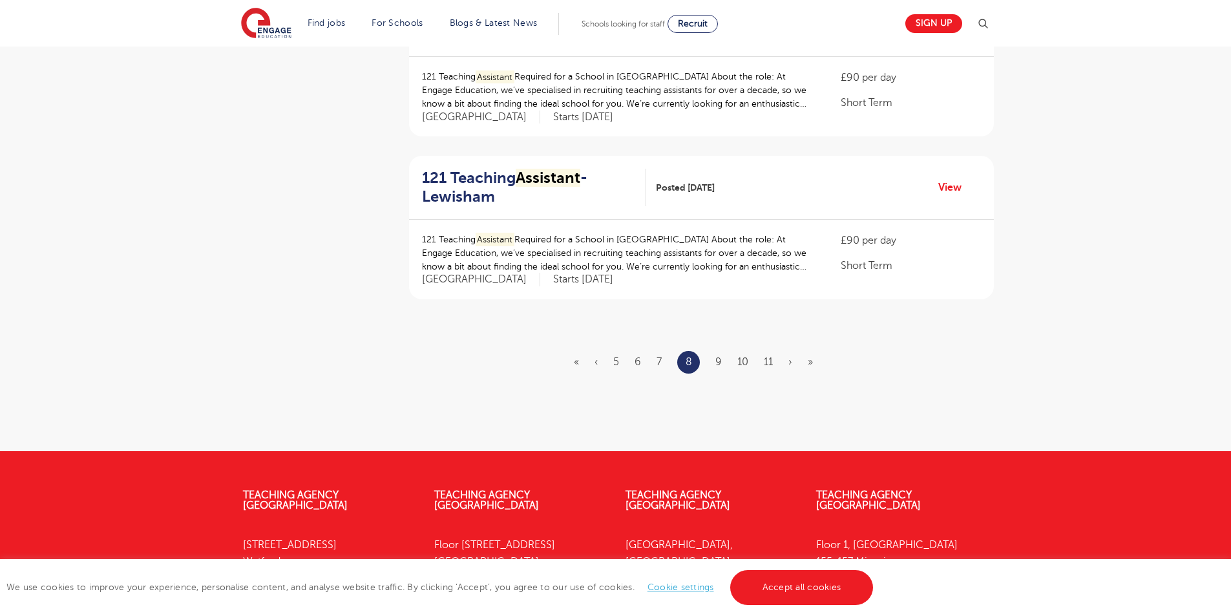
scroll to position [1487, 0]
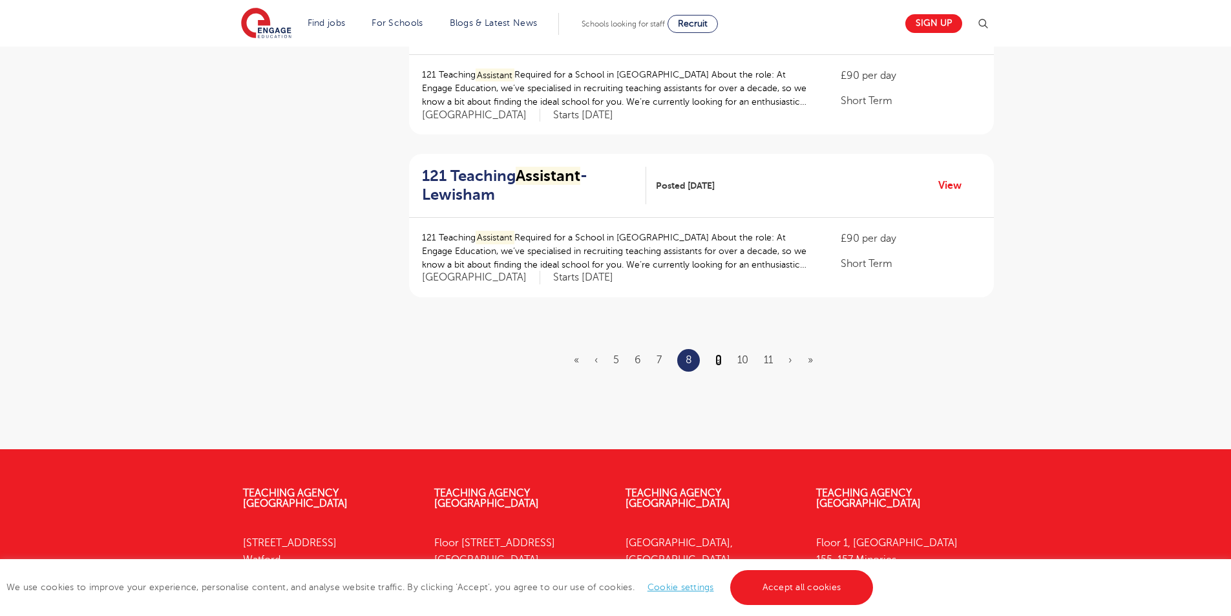
click at [720, 365] on link "9" at bounding box center [719, 360] width 6 height 12
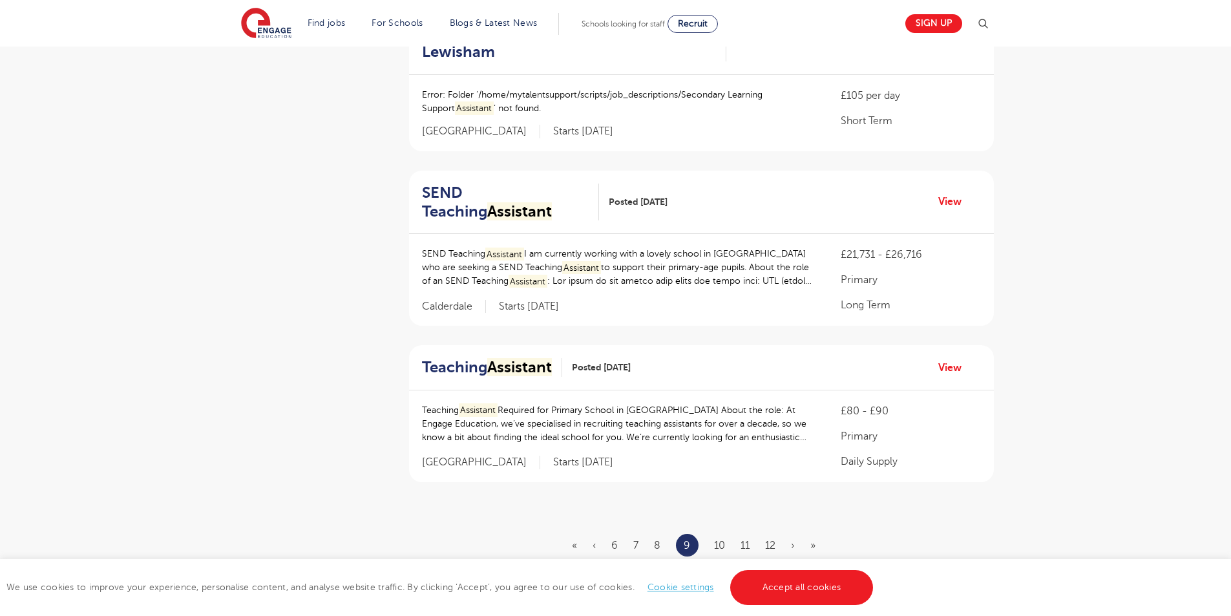
scroll to position [1357, 0]
